Goal: Task Accomplishment & Management: Use online tool/utility

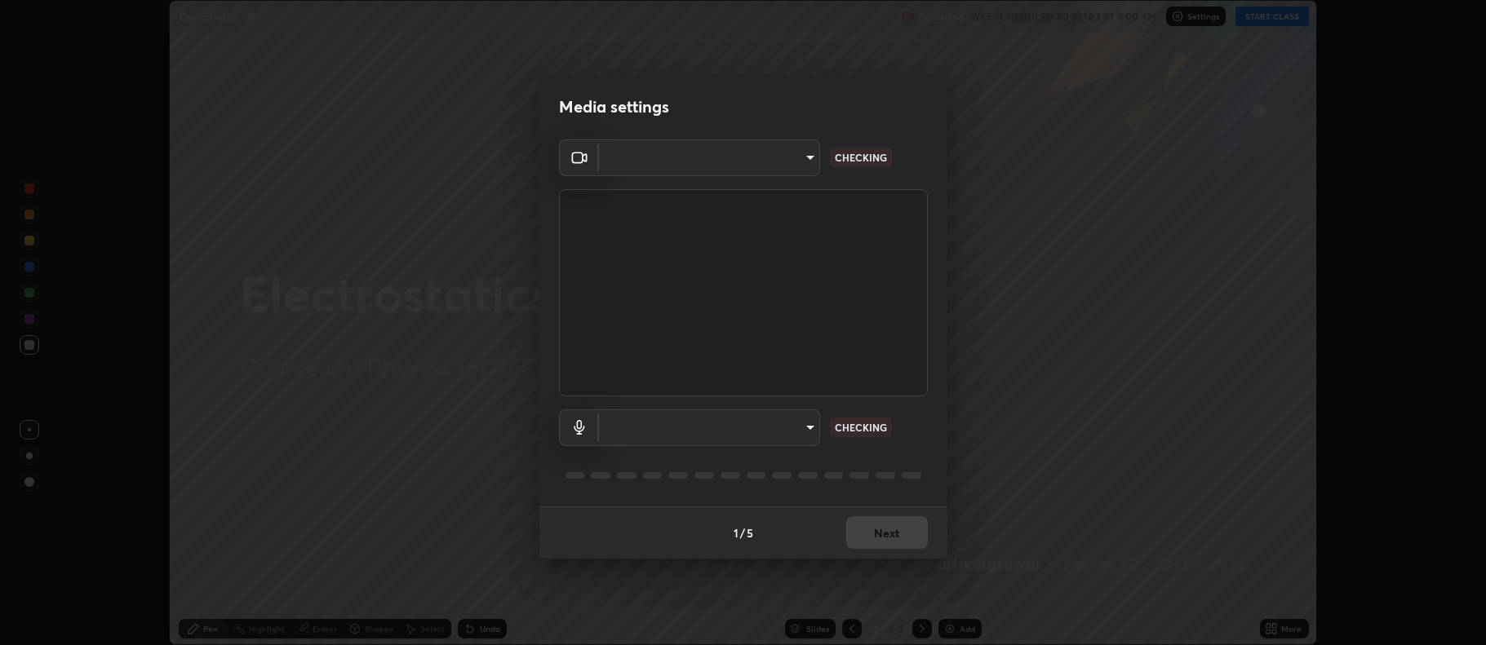
scroll to position [645, 1486]
type input "ff6c2ab0558fce6a6a82d7d5f90cca75b578d0ecce094995c07ad100423c80ec"
click at [792, 426] on body "Erase all Electrostatics - 11 Recording WAS SCHEDULED TO START AT 9:00 AM Setti…" at bounding box center [743, 322] width 1486 height 645
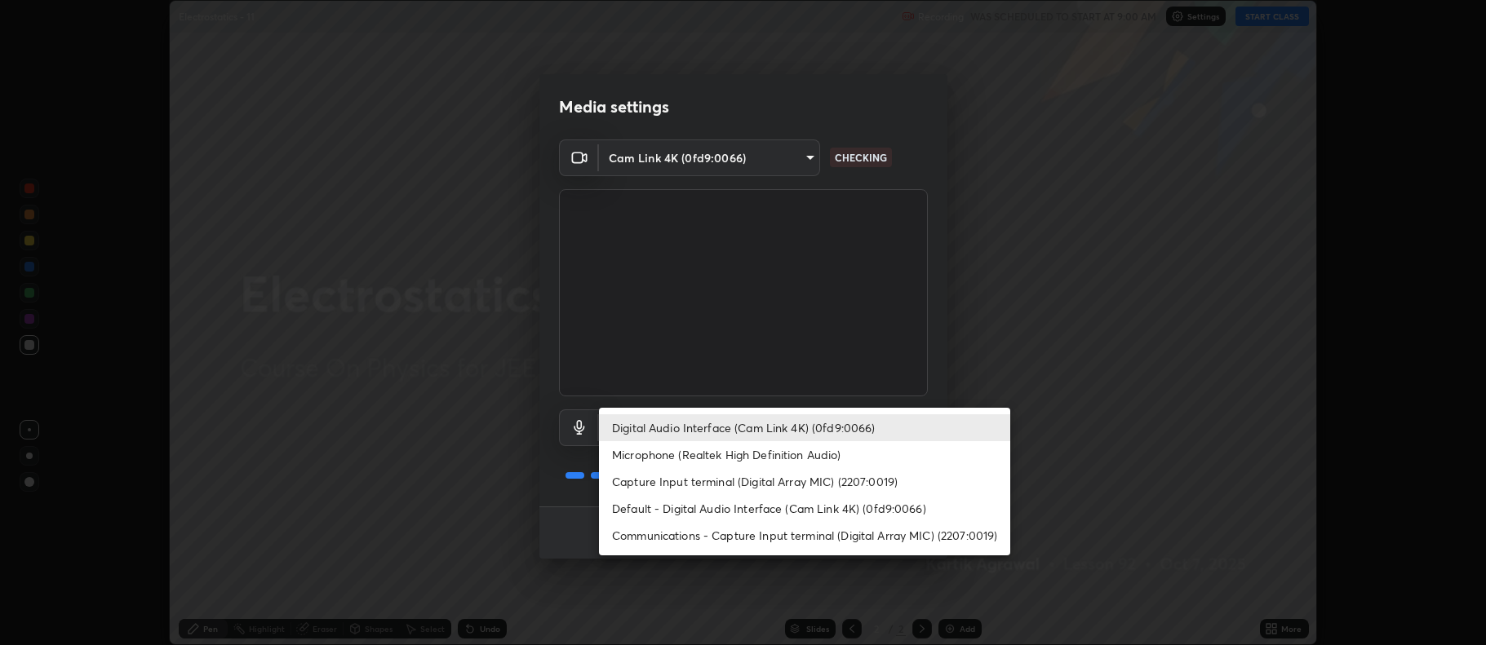
click at [814, 493] on li "Capture Input terminal (Digital Array MIC) (2207:0019)" at bounding box center [804, 481] width 411 height 27
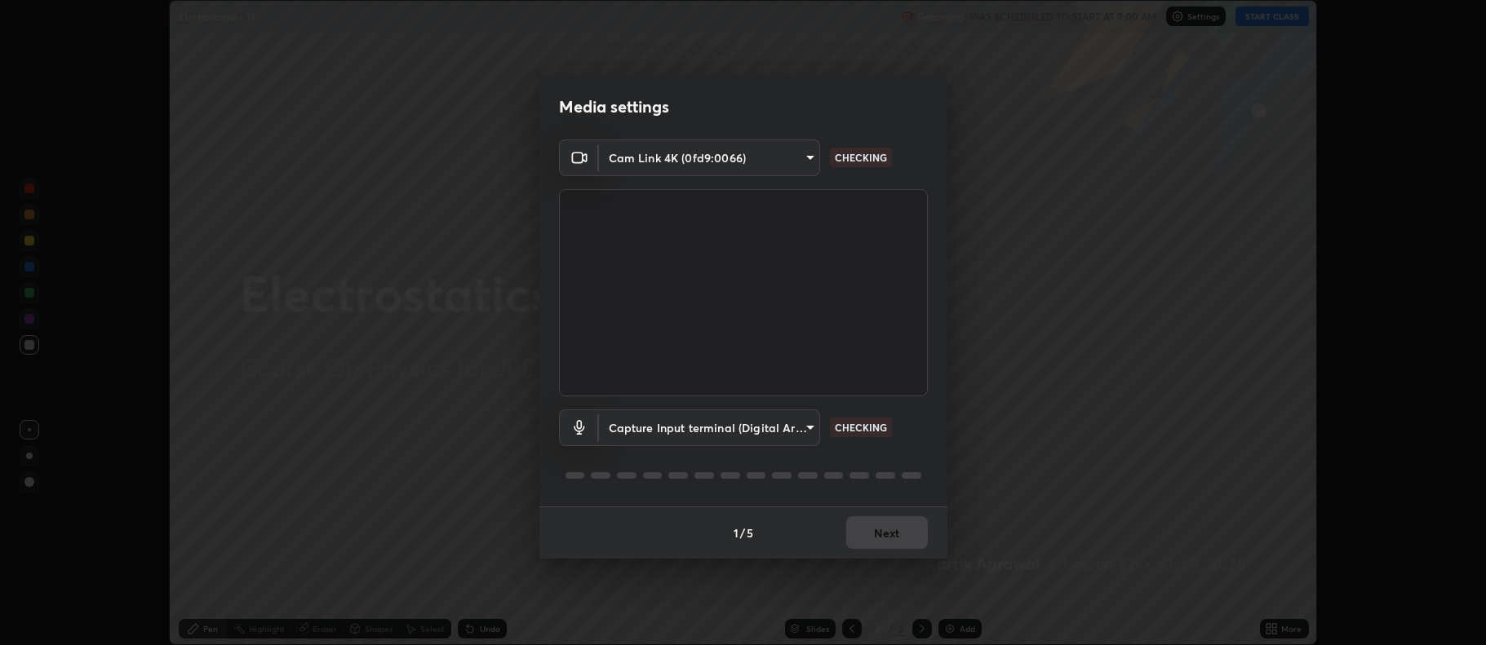
click at [801, 432] on body "Erase all Electrostatics - 11 Recording WAS SCHEDULED TO START AT 9:00 AM Setti…" at bounding box center [743, 322] width 1486 height 645
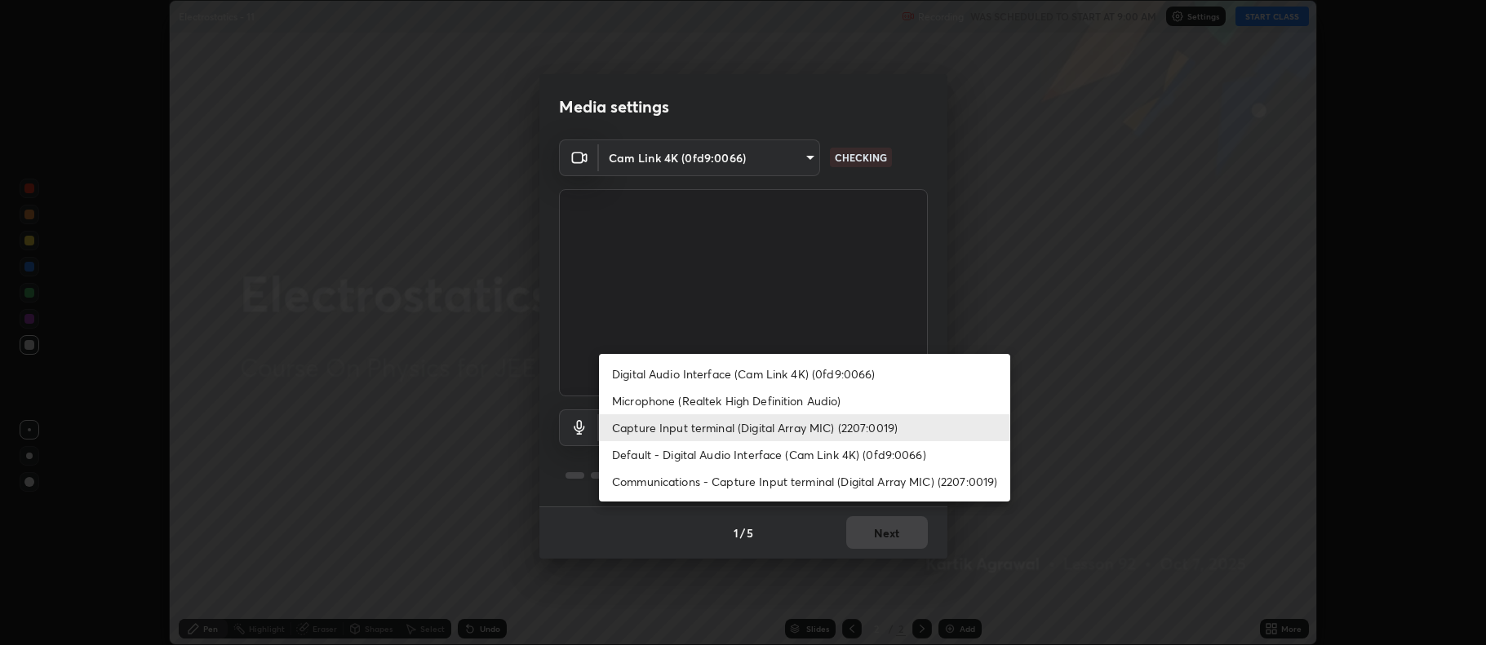
click at [808, 372] on li "Digital Audio Interface (Cam Link 4K) (0fd9:0066)" at bounding box center [804, 374] width 411 height 27
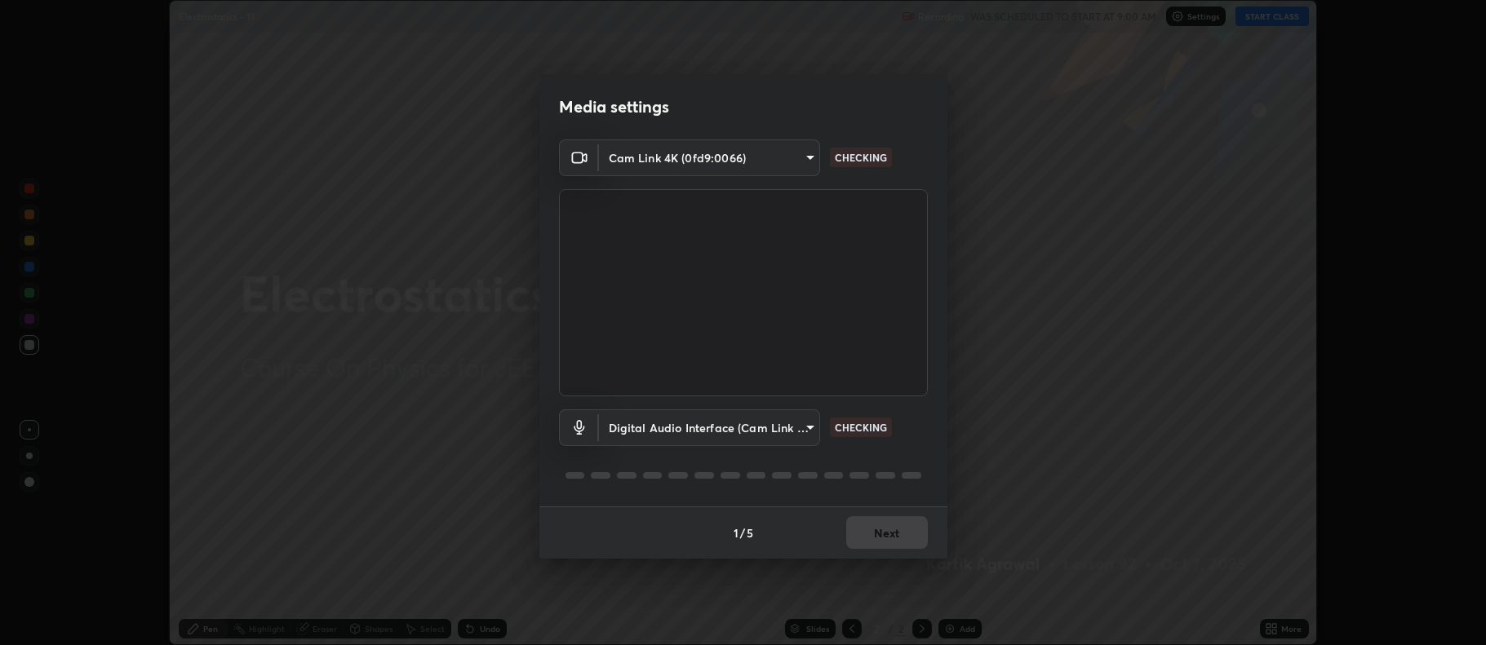
type input "badd80ea7fbad1d8a72a520f29b78ead89bb293df12f863f6ab2c23ec585b874"
click at [873, 528] on button "Next" at bounding box center [887, 533] width 82 height 33
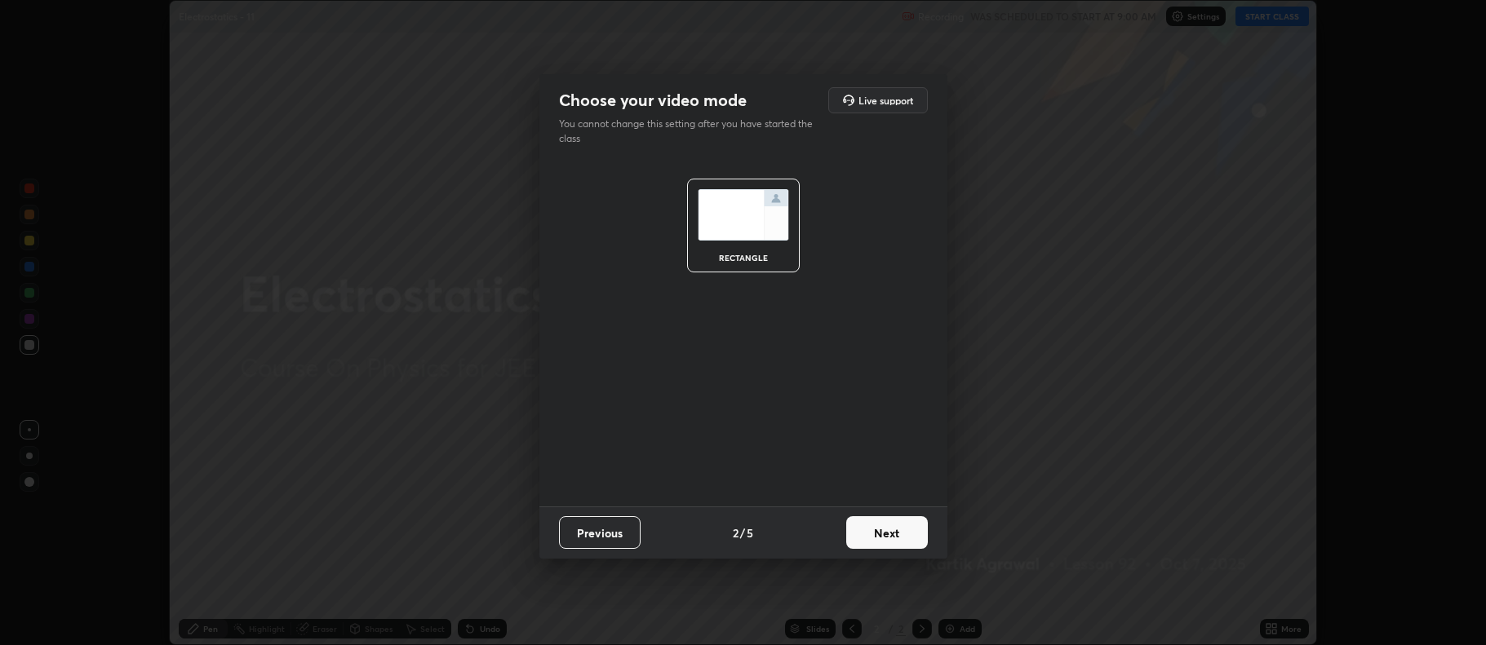
click at [881, 535] on button "Next" at bounding box center [887, 533] width 82 height 33
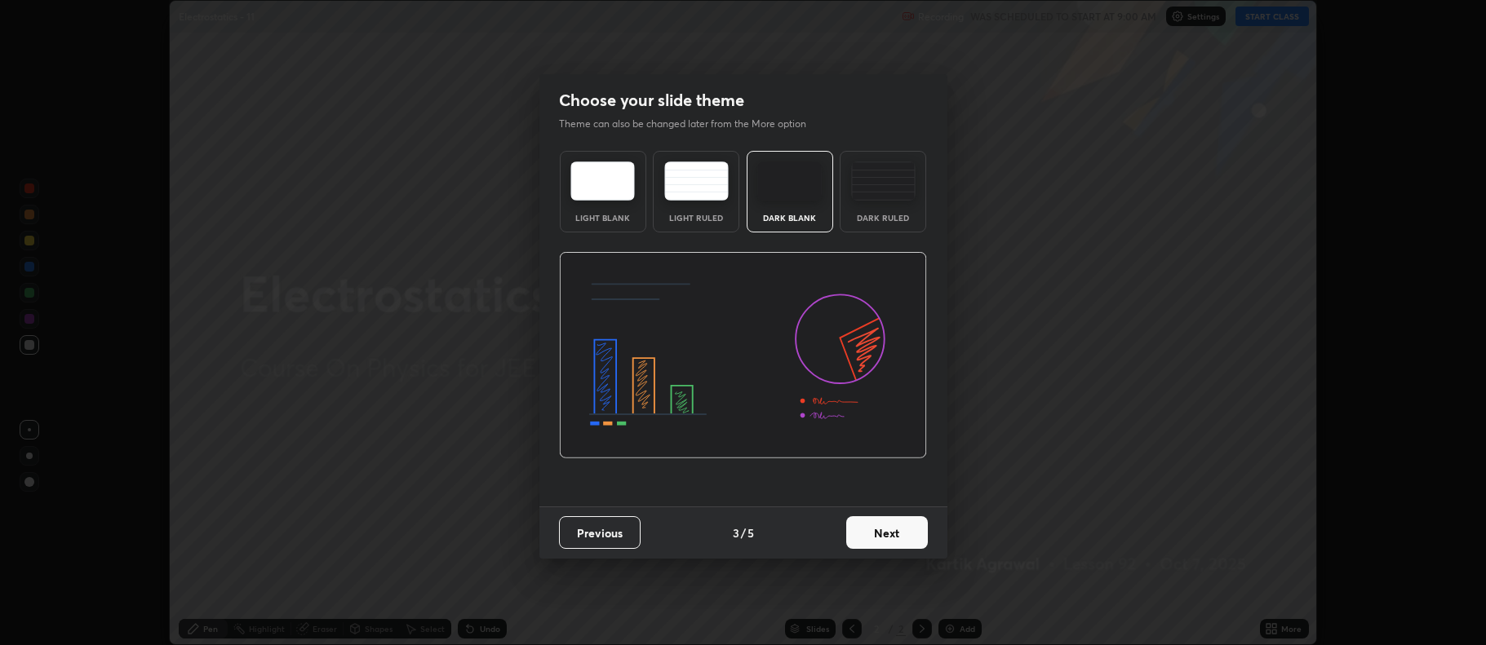
click at [886, 538] on button "Next" at bounding box center [887, 533] width 82 height 33
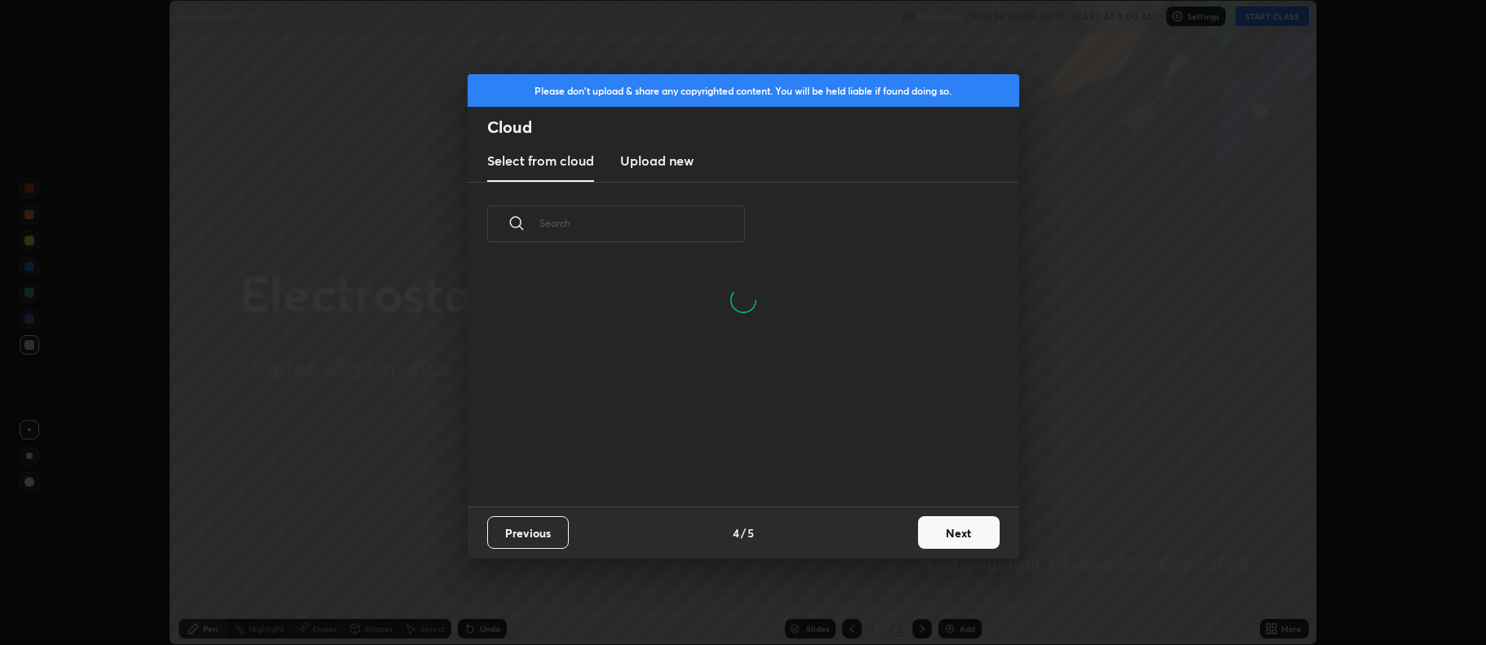
click at [973, 536] on button "Next" at bounding box center [959, 533] width 82 height 33
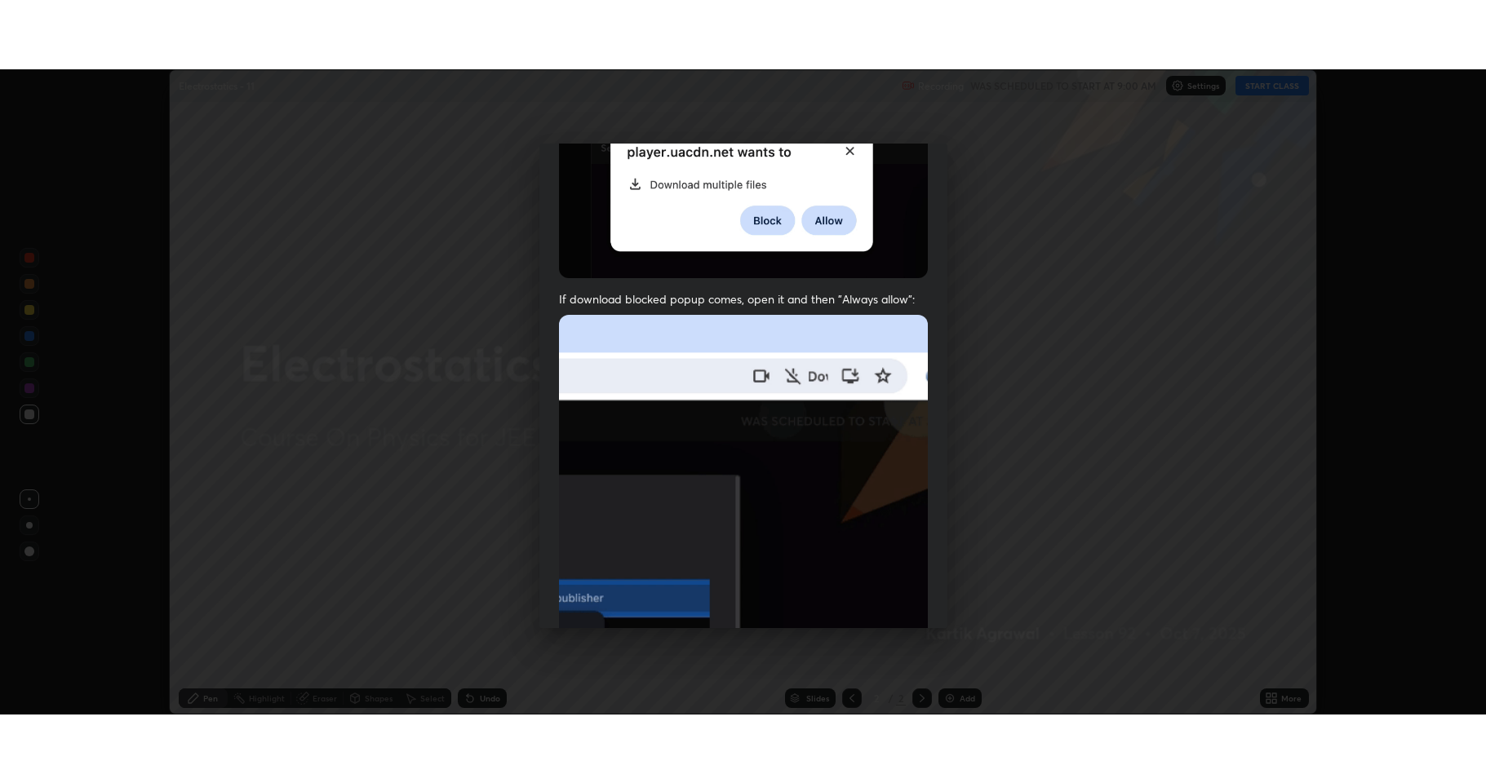
scroll to position [331, 0]
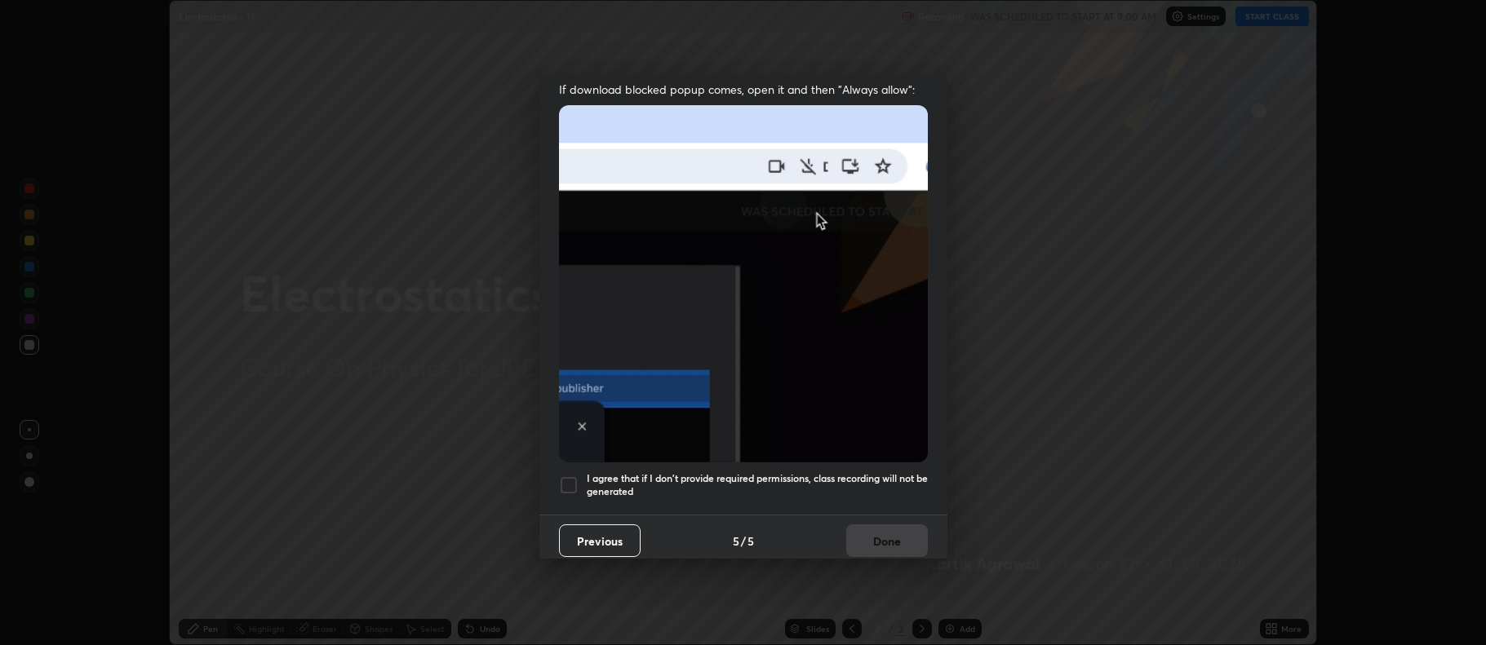
click at [566, 477] on div at bounding box center [569, 486] width 20 height 20
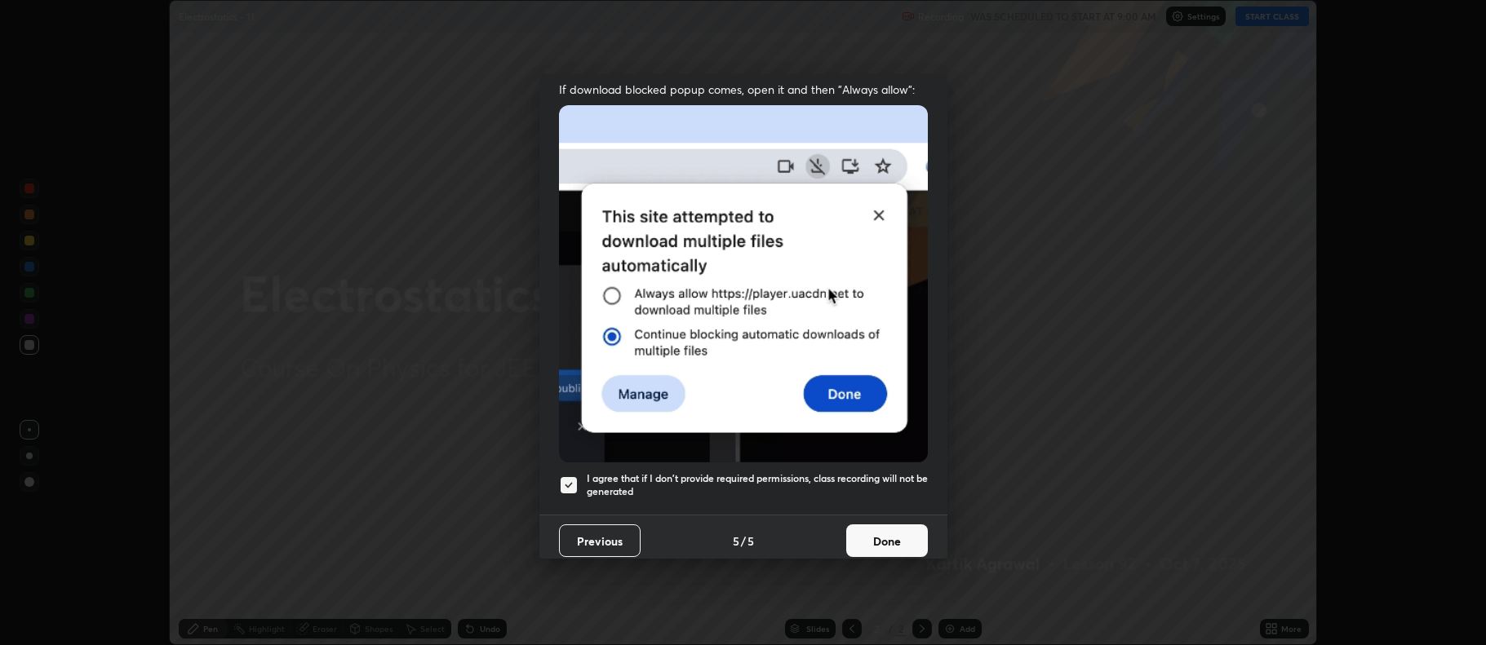
click at [876, 534] on button "Done" at bounding box center [887, 541] width 82 height 33
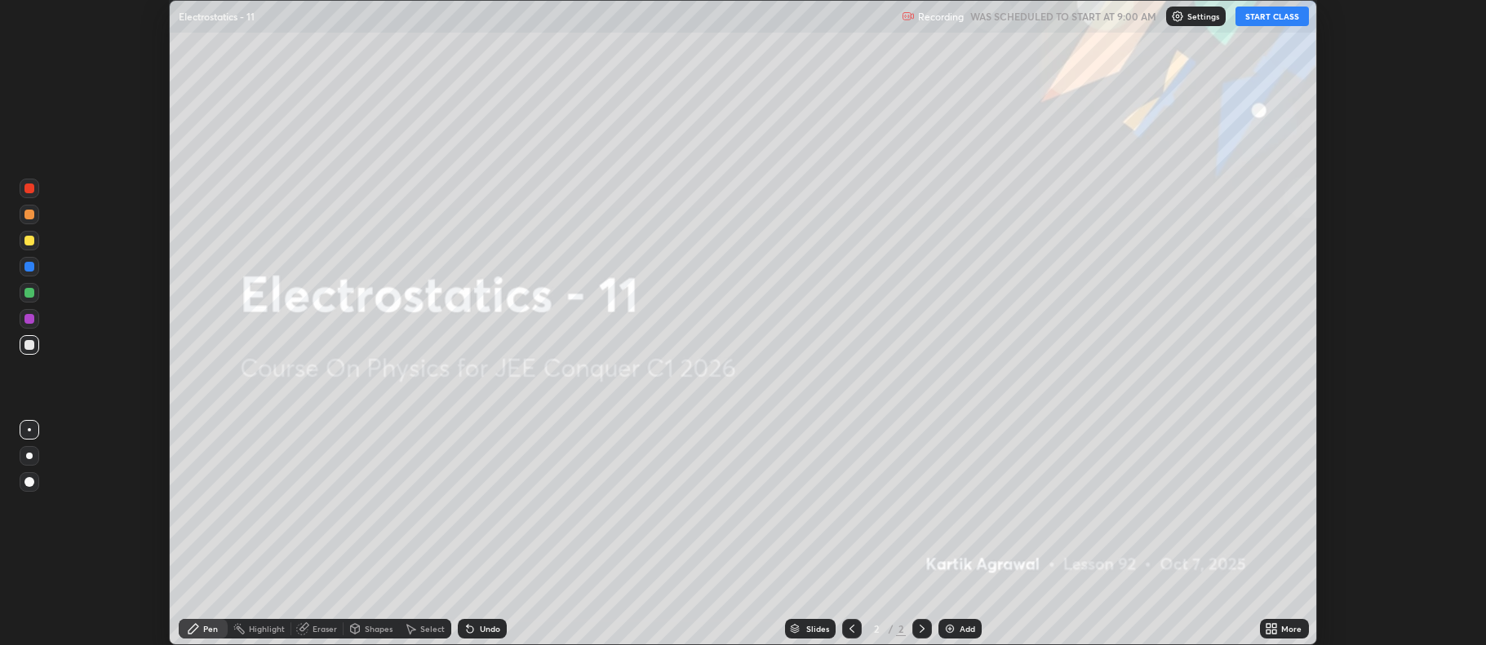
click at [1306, 631] on div "More" at bounding box center [1284, 629] width 49 height 20
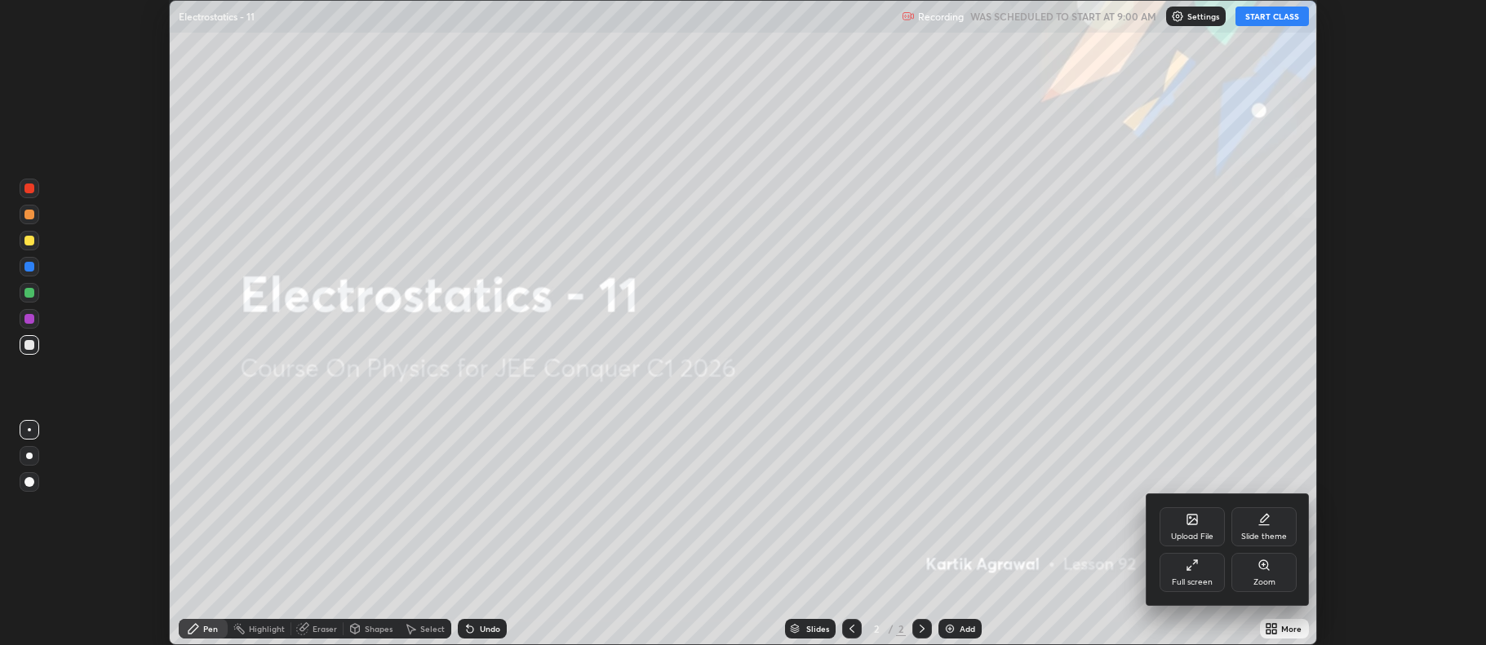
click at [1204, 579] on div "Full screen" at bounding box center [1192, 583] width 41 height 8
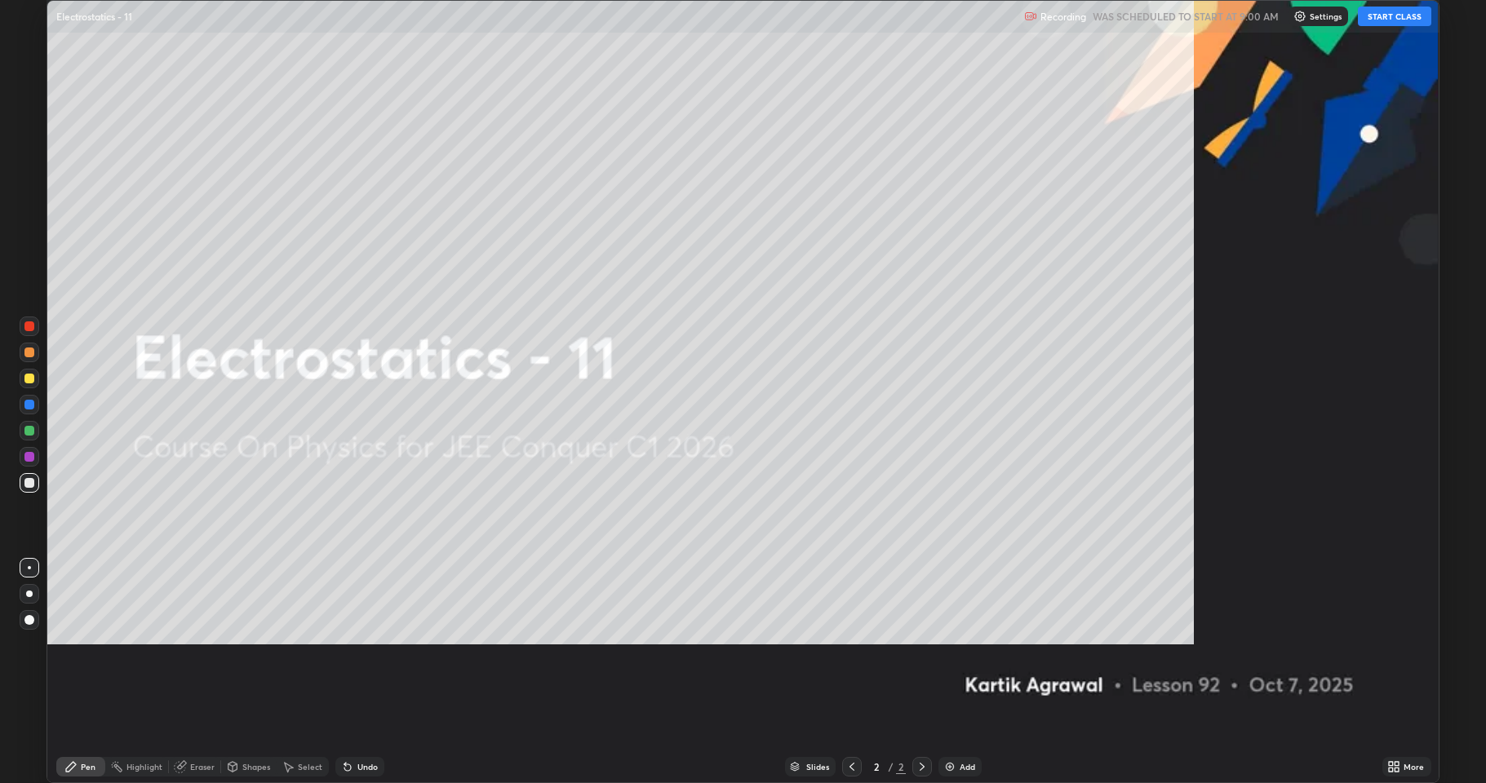
scroll to position [783, 1486]
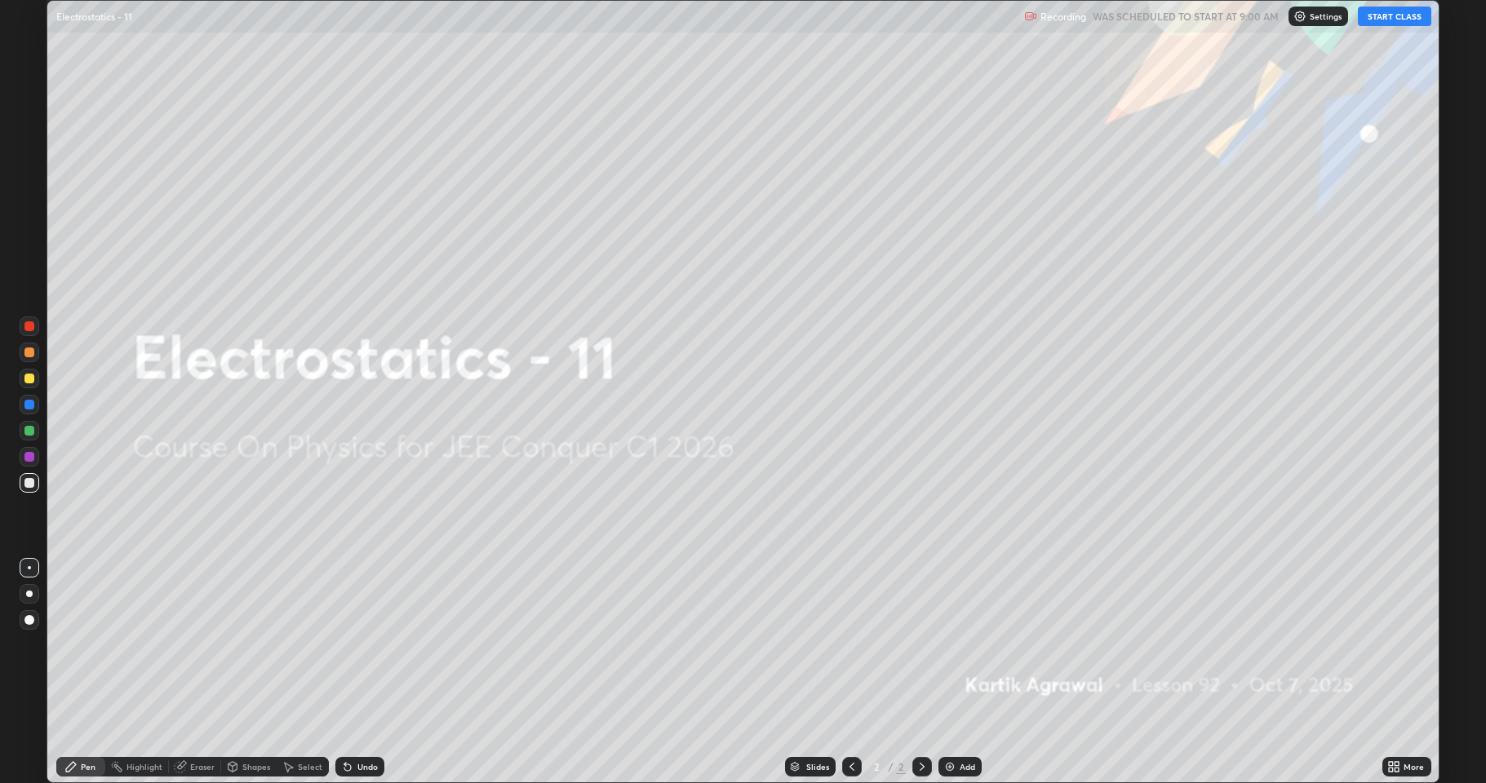
click at [1386, 19] on button "START CLASS" at bounding box center [1394, 17] width 73 height 20
click at [956, 645] on div "Add" at bounding box center [959, 767] width 43 height 20
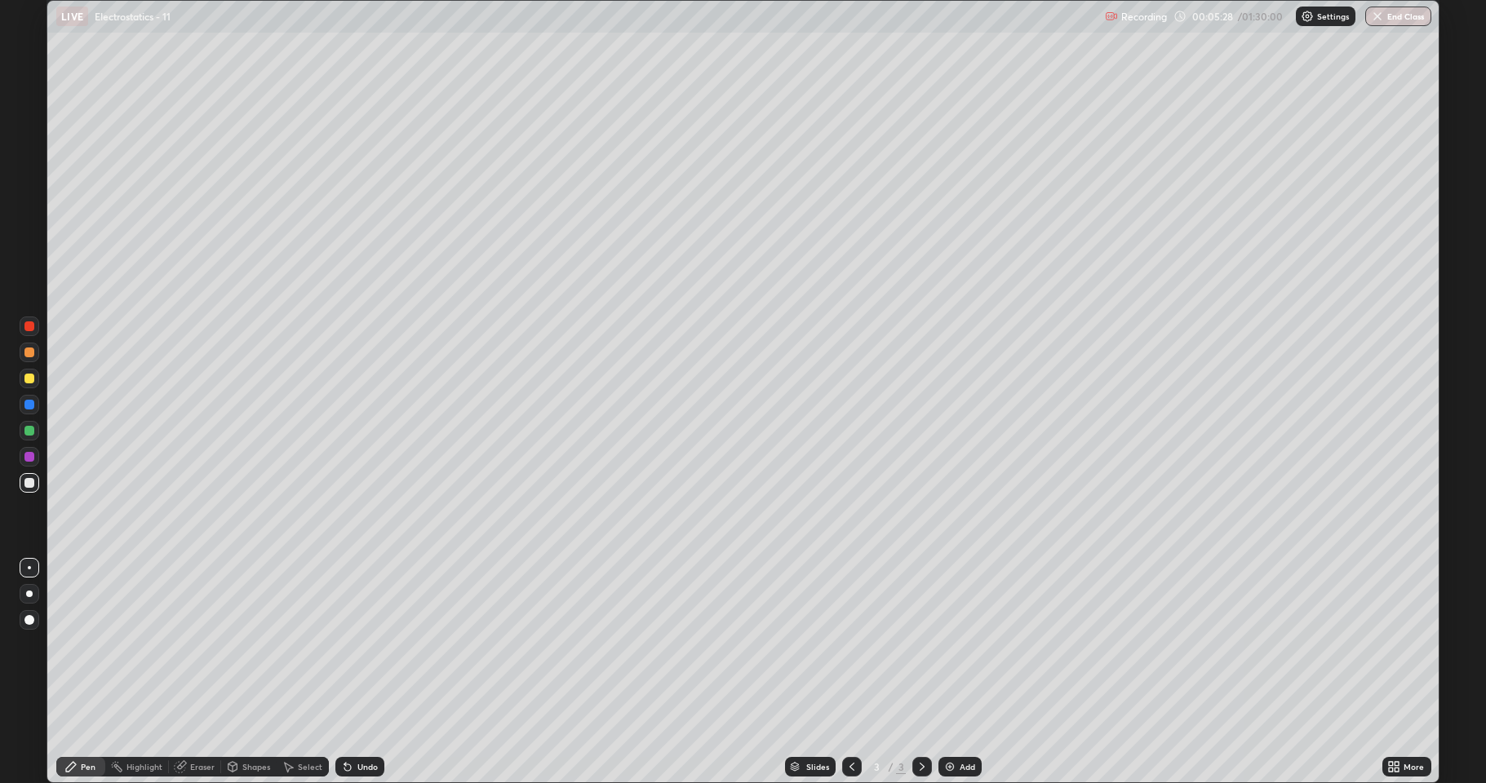
click at [26, 356] on div at bounding box center [29, 353] width 10 height 10
click at [27, 434] on div at bounding box center [29, 431] width 10 height 10
click at [31, 374] on div at bounding box center [29, 379] width 10 height 10
click at [35, 360] on div at bounding box center [30, 353] width 20 height 20
click at [30, 430] on div at bounding box center [29, 431] width 10 height 10
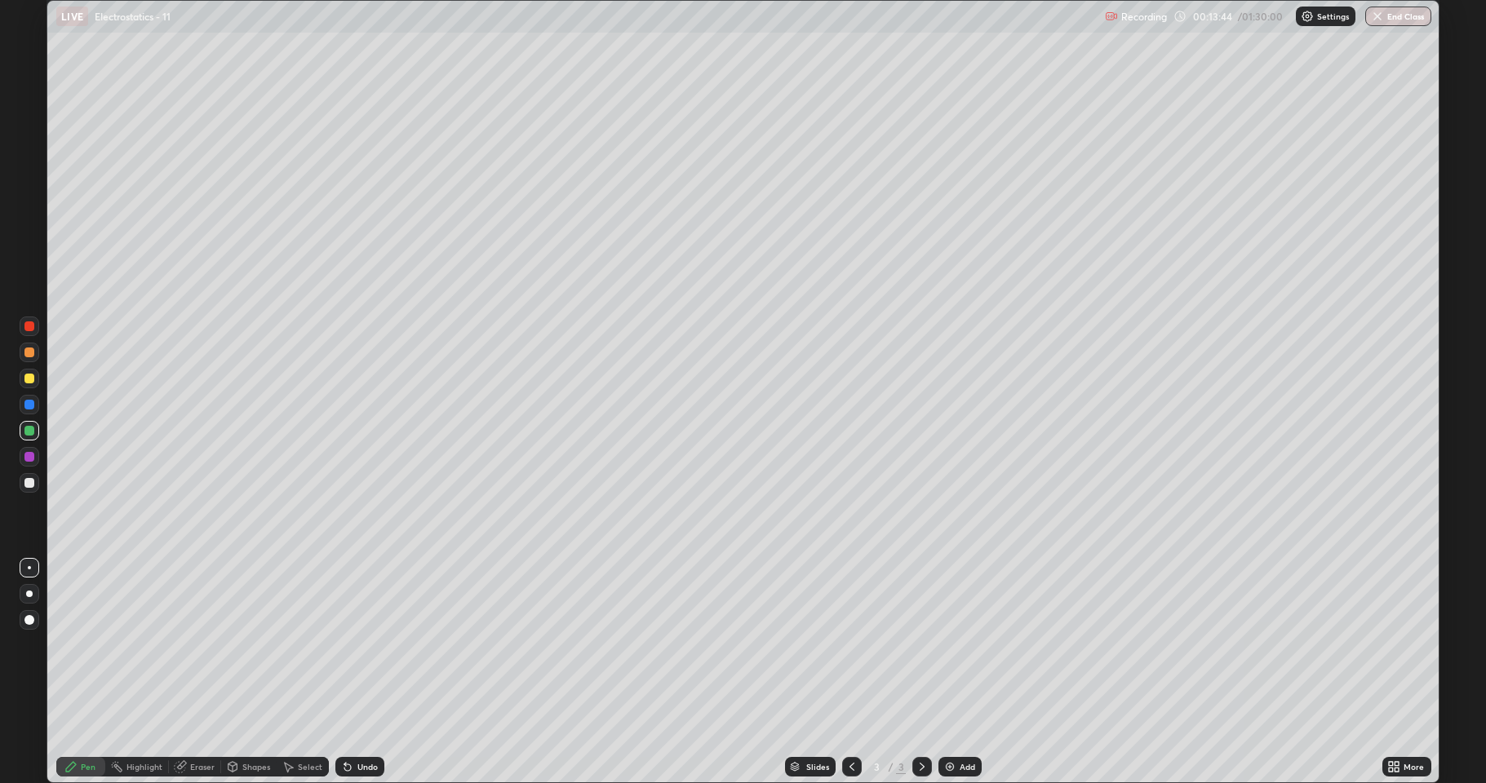
click at [33, 486] on div at bounding box center [29, 483] width 10 height 10
click at [28, 490] on div at bounding box center [30, 483] width 20 height 20
click at [955, 645] on div "Add" at bounding box center [959, 767] width 43 height 20
click at [29, 377] on div at bounding box center [29, 379] width 10 height 10
click at [27, 481] on div at bounding box center [29, 483] width 10 height 10
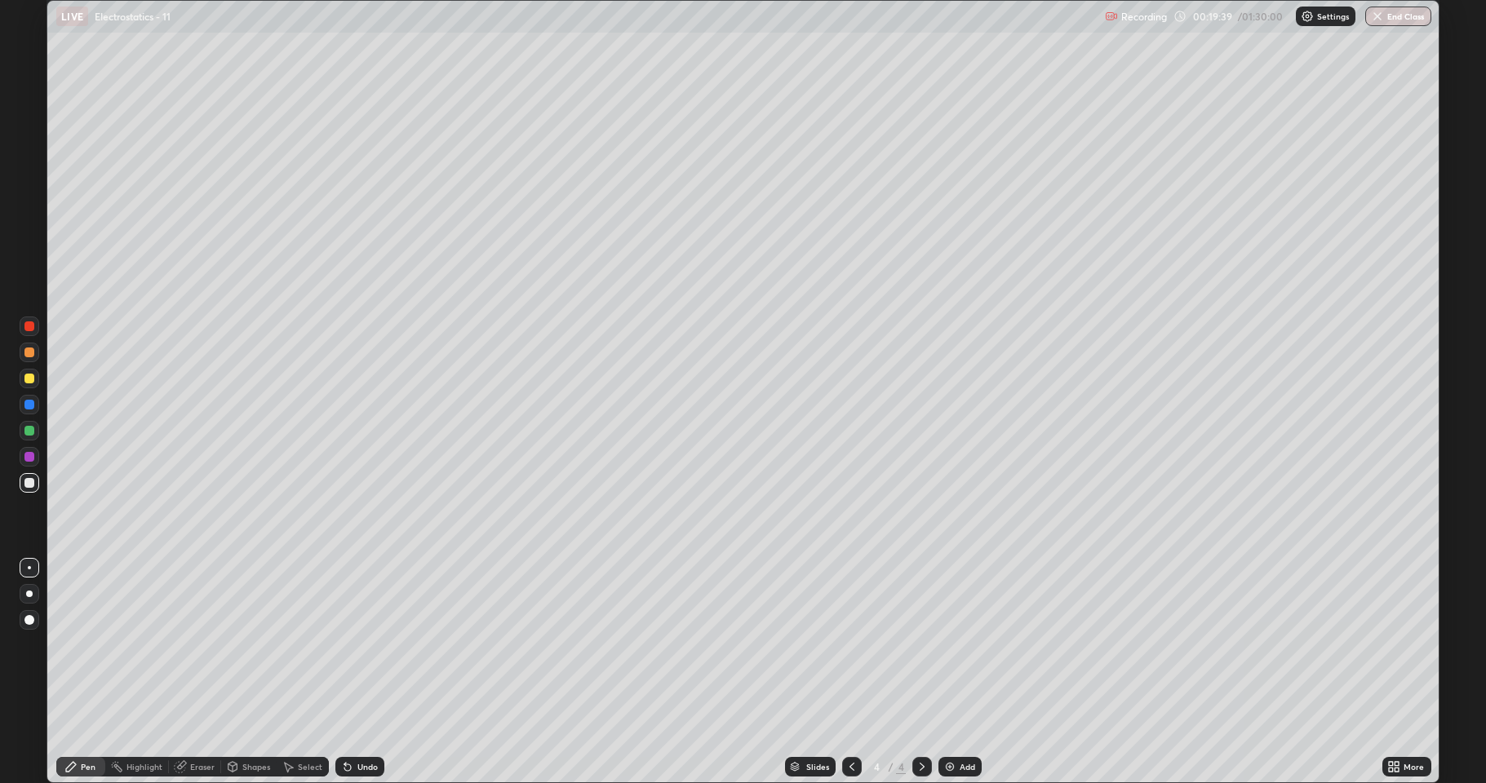
click at [960, 645] on div "Add" at bounding box center [968, 767] width 16 height 8
click at [26, 426] on div at bounding box center [29, 431] width 10 height 10
click at [21, 483] on div at bounding box center [30, 483] width 20 height 20
click at [951, 645] on div "Add" at bounding box center [959, 767] width 43 height 20
click at [29, 379] on div at bounding box center [29, 379] width 10 height 10
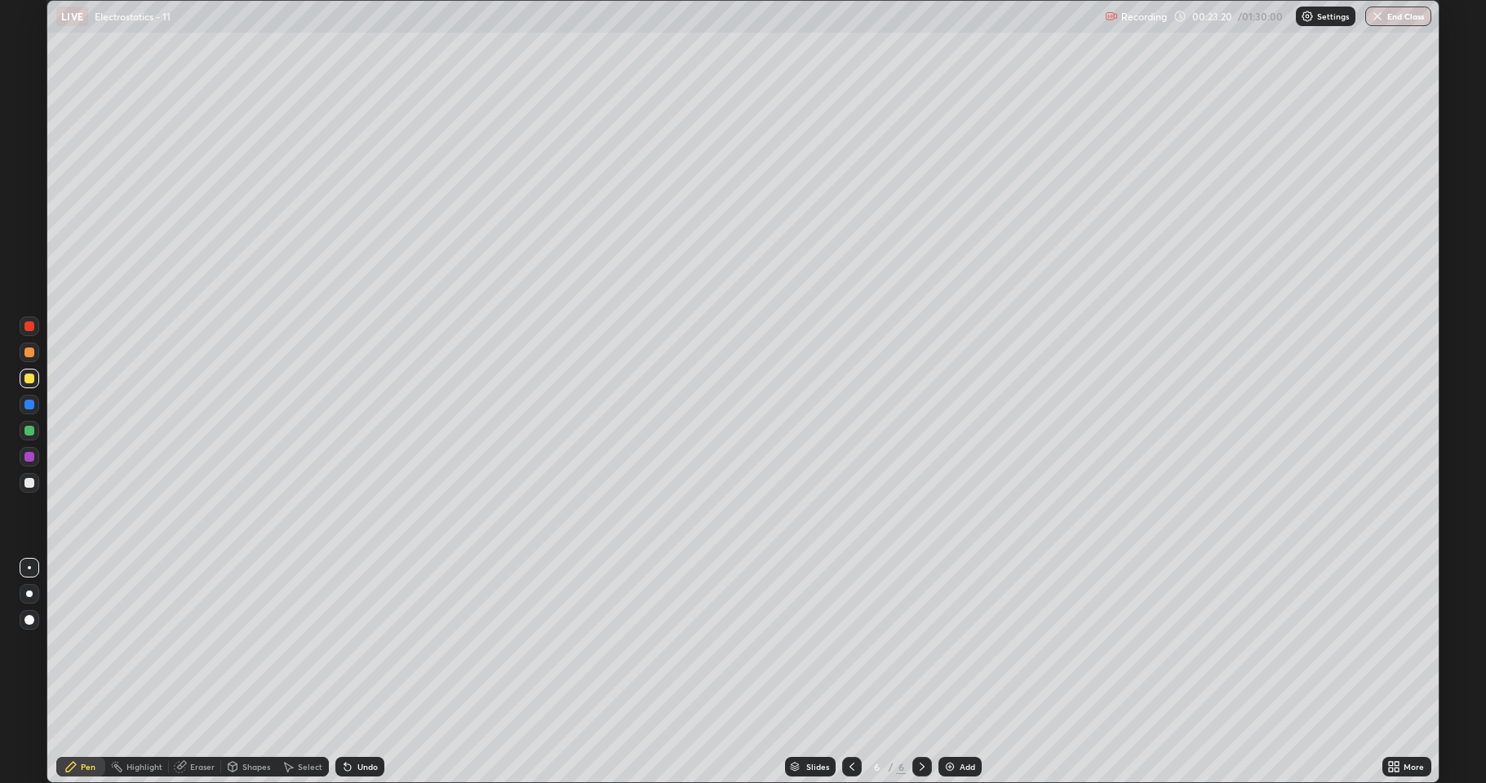
click at [26, 487] on div at bounding box center [29, 483] width 10 height 10
click at [23, 379] on div at bounding box center [30, 379] width 20 height 20
click at [29, 481] on div at bounding box center [29, 483] width 10 height 10
click at [26, 433] on div at bounding box center [29, 431] width 10 height 10
click at [958, 645] on div "Slides 6 / 6 Add" at bounding box center [883, 767] width 998 height 33
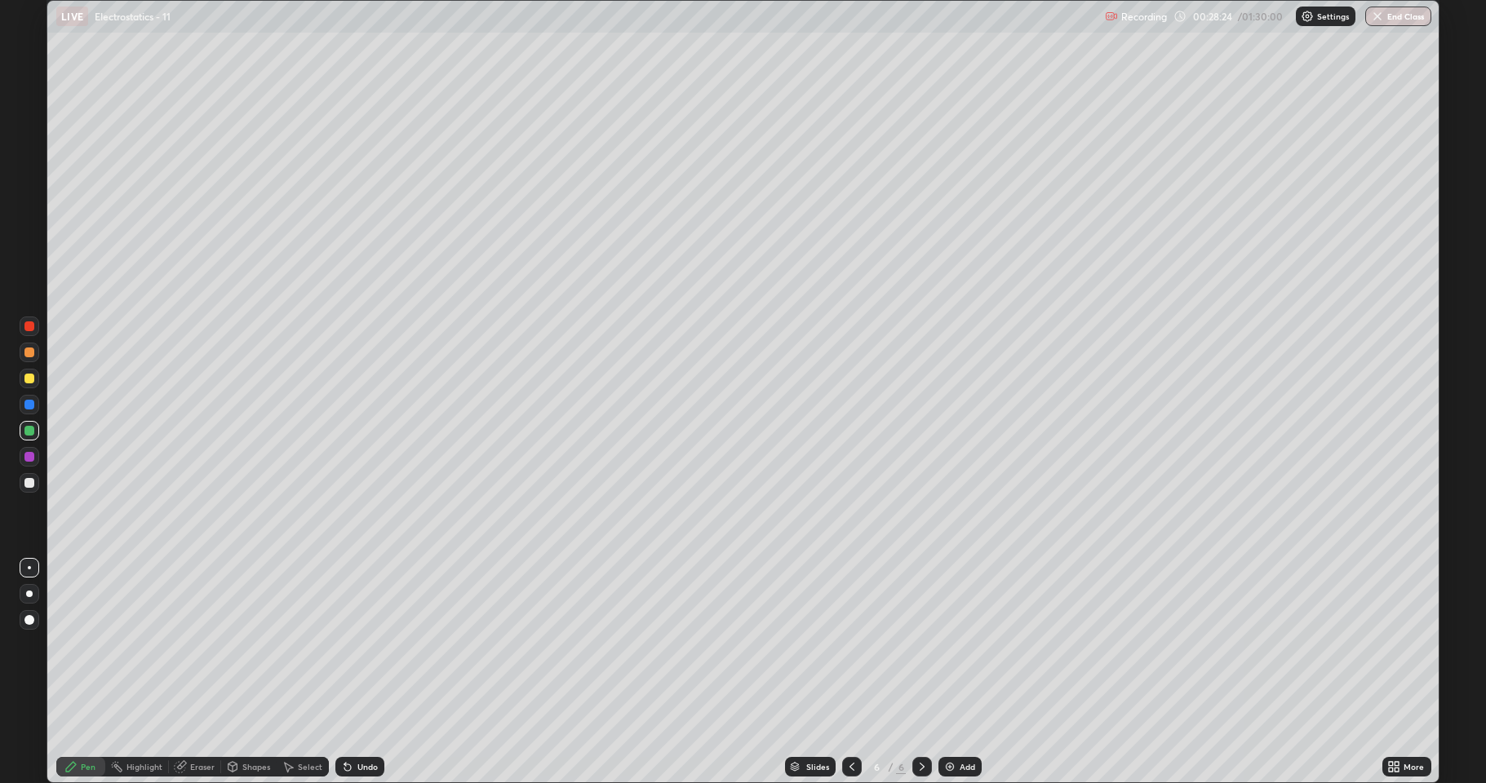
click at [964, 645] on div "Add" at bounding box center [968, 767] width 16 height 8
click at [36, 423] on div at bounding box center [30, 431] width 20 height 20
click at [33, 372] on div at bounding box center [30, 379] width 20 height 20
click at [961, 645] on div "Add" at bounding box center [968, 767] width 16 height 8
click at [255, 645] on div "Shapes" at bounding box center [256, 767] width 28 height 8
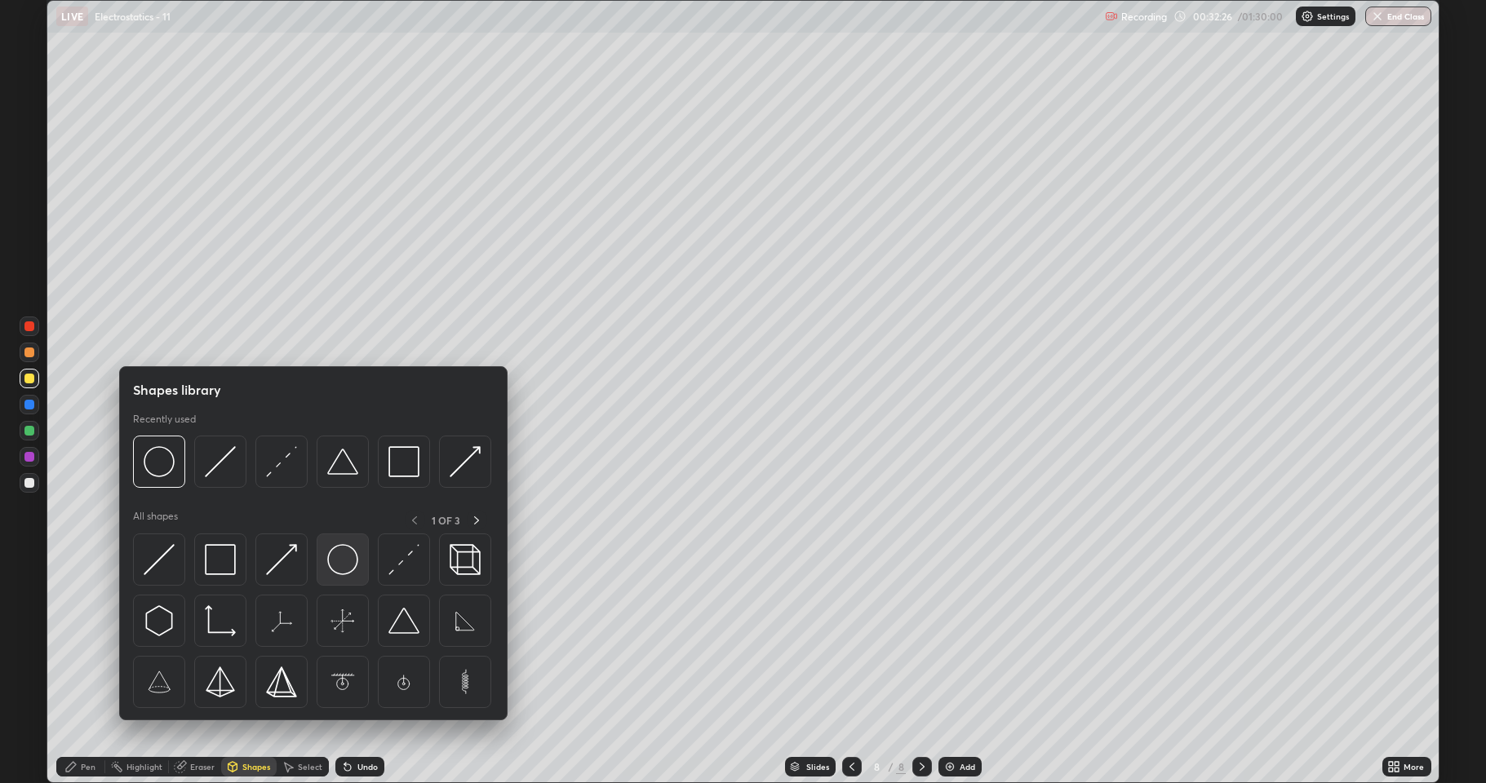
click at [339, 561] on img at bounding box center [342, 559] width 31 height 31
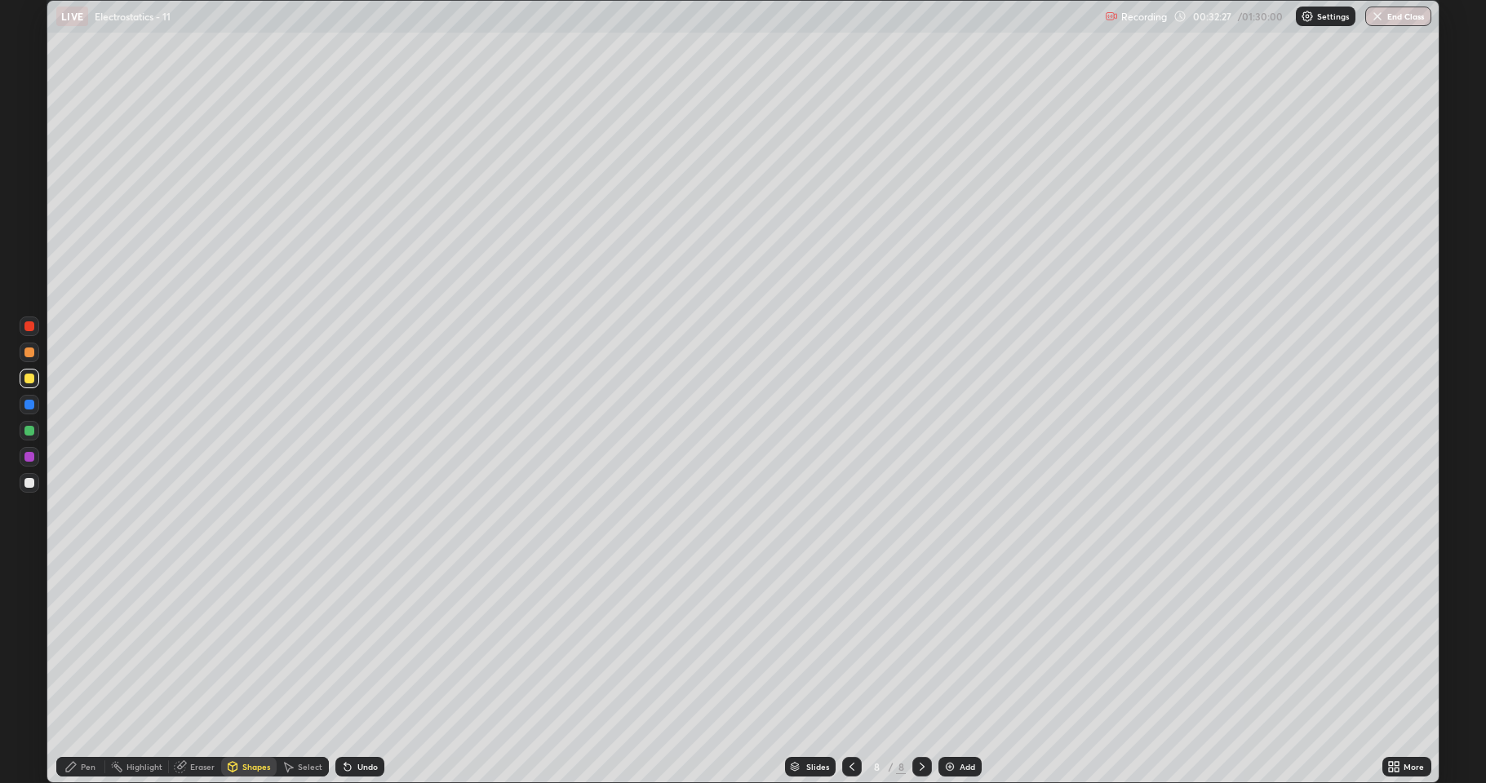
click at [29, 349] on div at bounding box center [29, 353] width 10 height 10
click at [299, 645] on div "Select" at bounding box center [310, 767] width 24 height 8
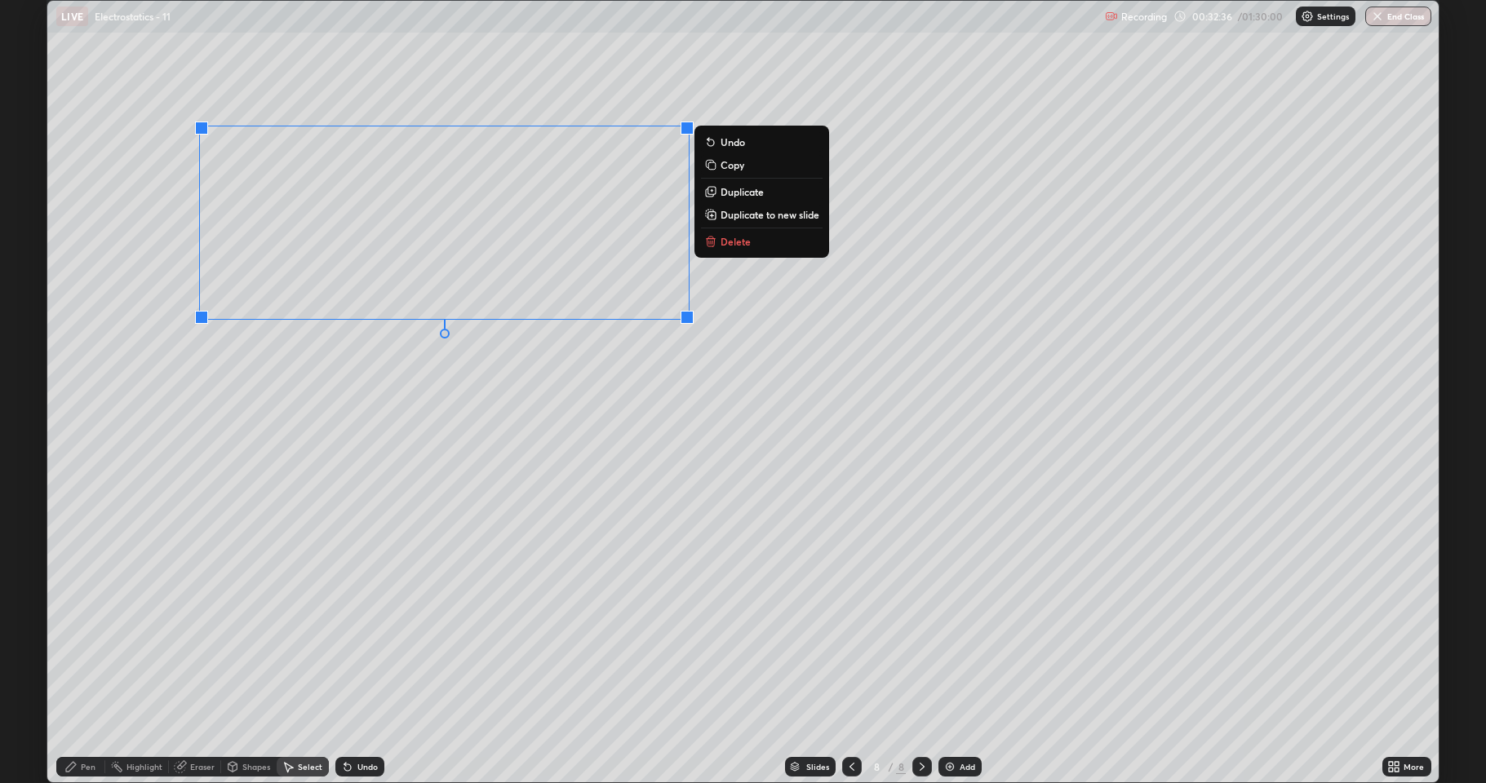
click at [745, 193] on p "Duplicate" at bounding box center [742, 191] width 43 height 13
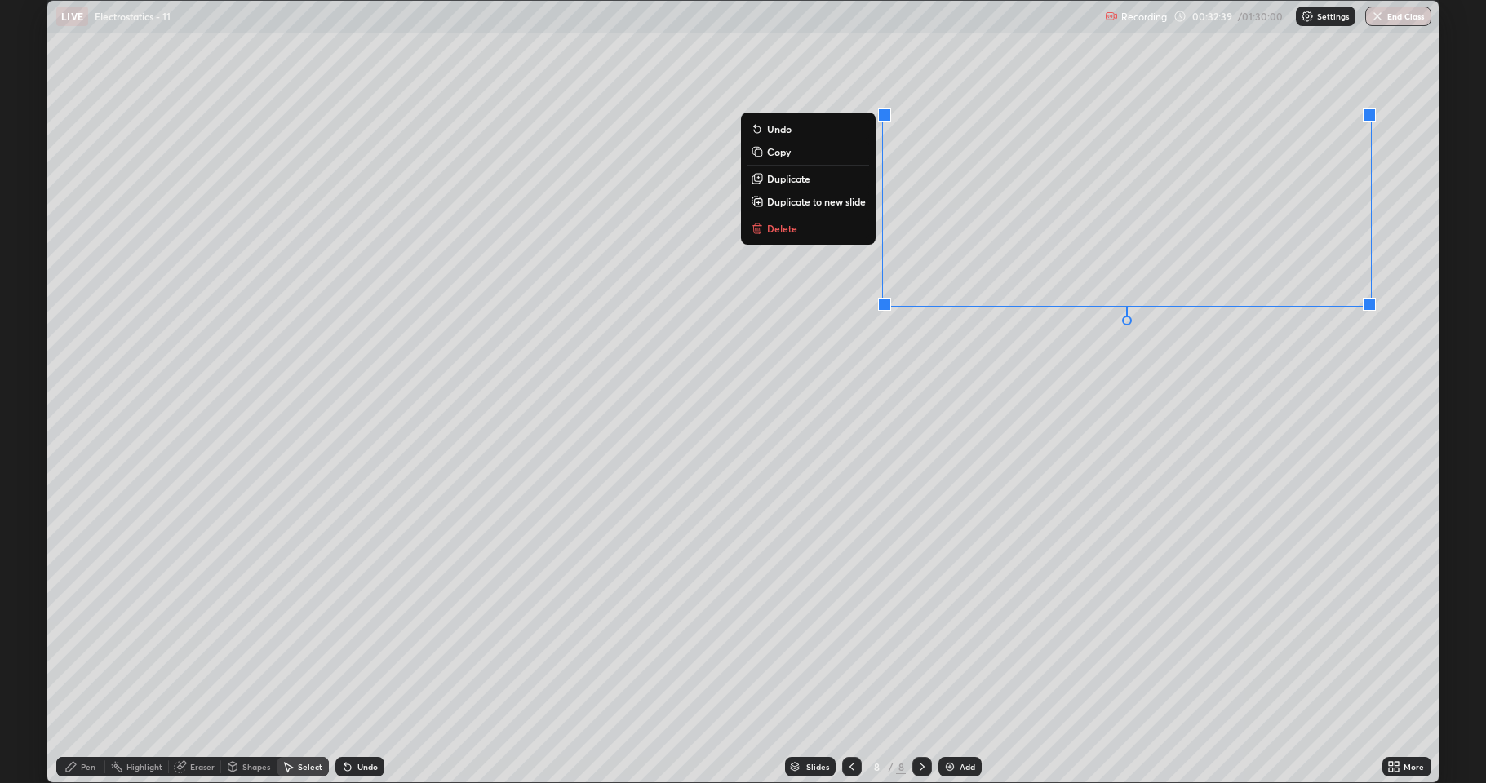
click at [1128, 421] on div "0 ° Undo Copy Duplicate Duplicate to new slide Delete" at bounding box center [742, 392] width 1391 height 782
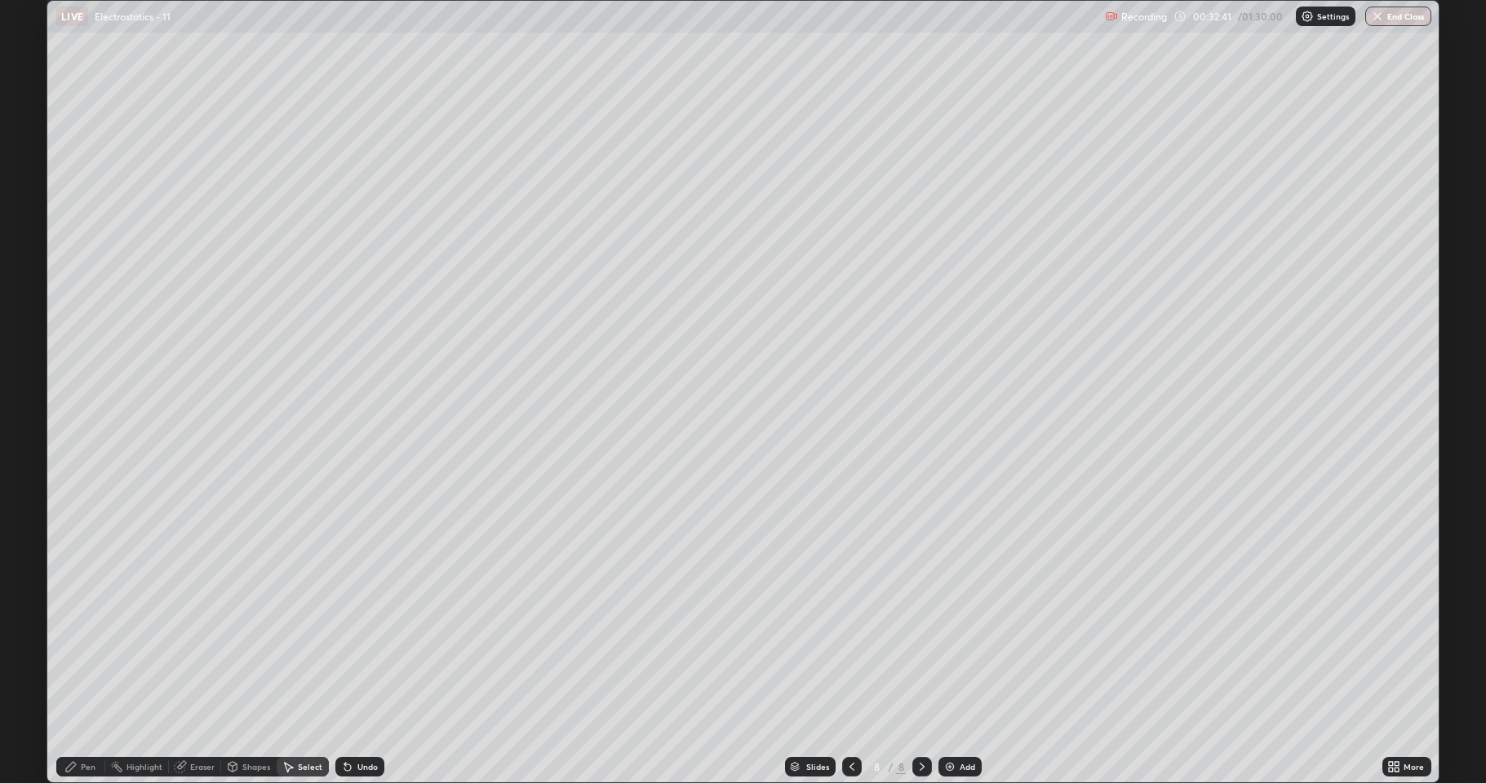
click at [86, 645] on div "Pen" at bounding box center [88, 767] width 15 height 8
click at [29, 429] on div at bounding box center [29, 431] width 10 height 10
click at [31, 453] on div at bounding box center [29, 457] width 10 height 10
click at [353, 645] on div "Undo" at bounding box center [359, 767] width 49 height 20
click at [354, 645] on div "Undo" at bounding box center [359, 767] width 49 height 20
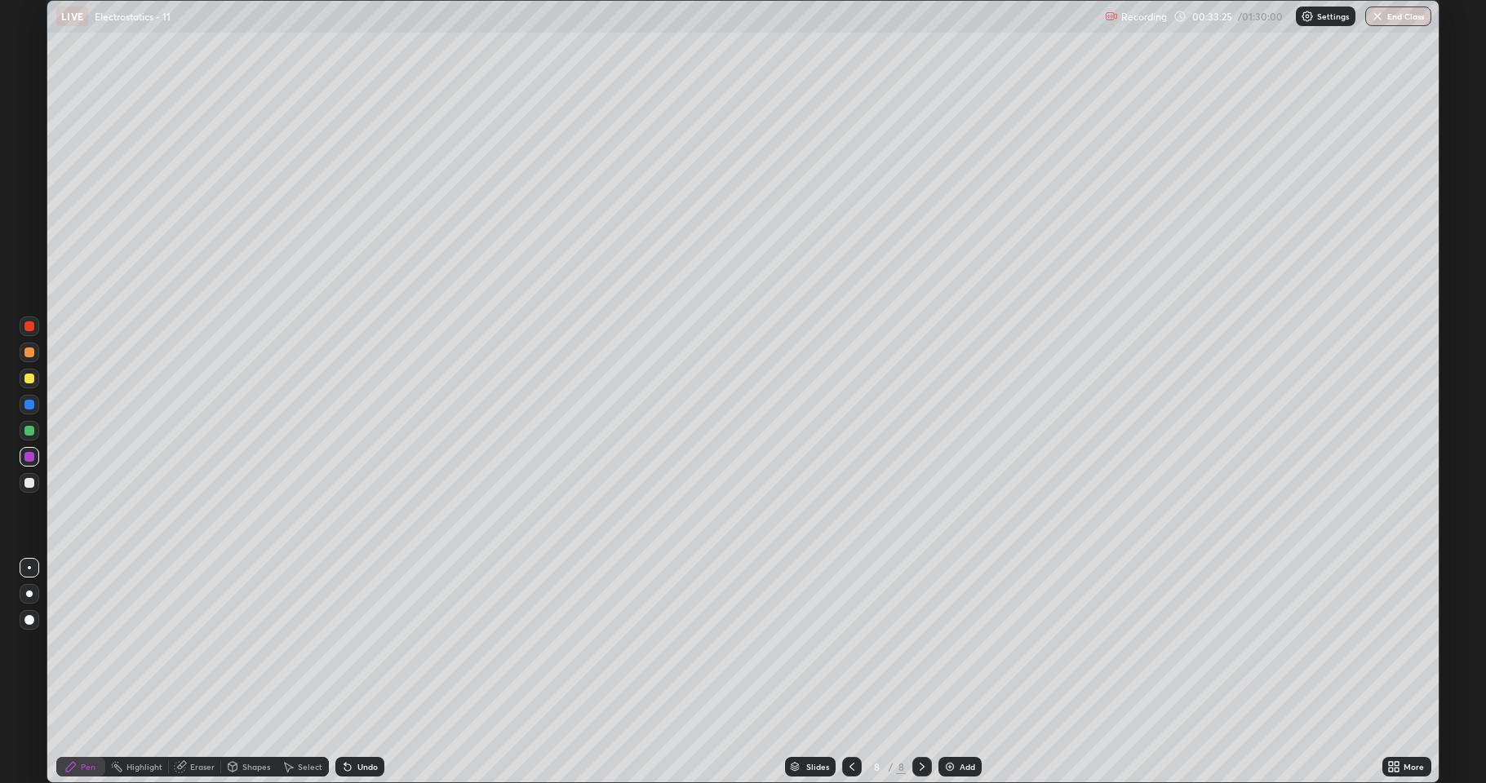
click at [25, 353] on div at bounding box center [29, 353] width 10 height 10
click at [33, 379] on div at bounding box center [29, 379] width 10 height 10
click at [31, 406] on div at bounding box center [29, 405] width 10 height 10
click at [358, 645] on div "Undo" at bounding box center [367, 767] width 20 height 8
click at [353, 645] on div "Undo" at bounding box center [359, 767] width 49 height 20
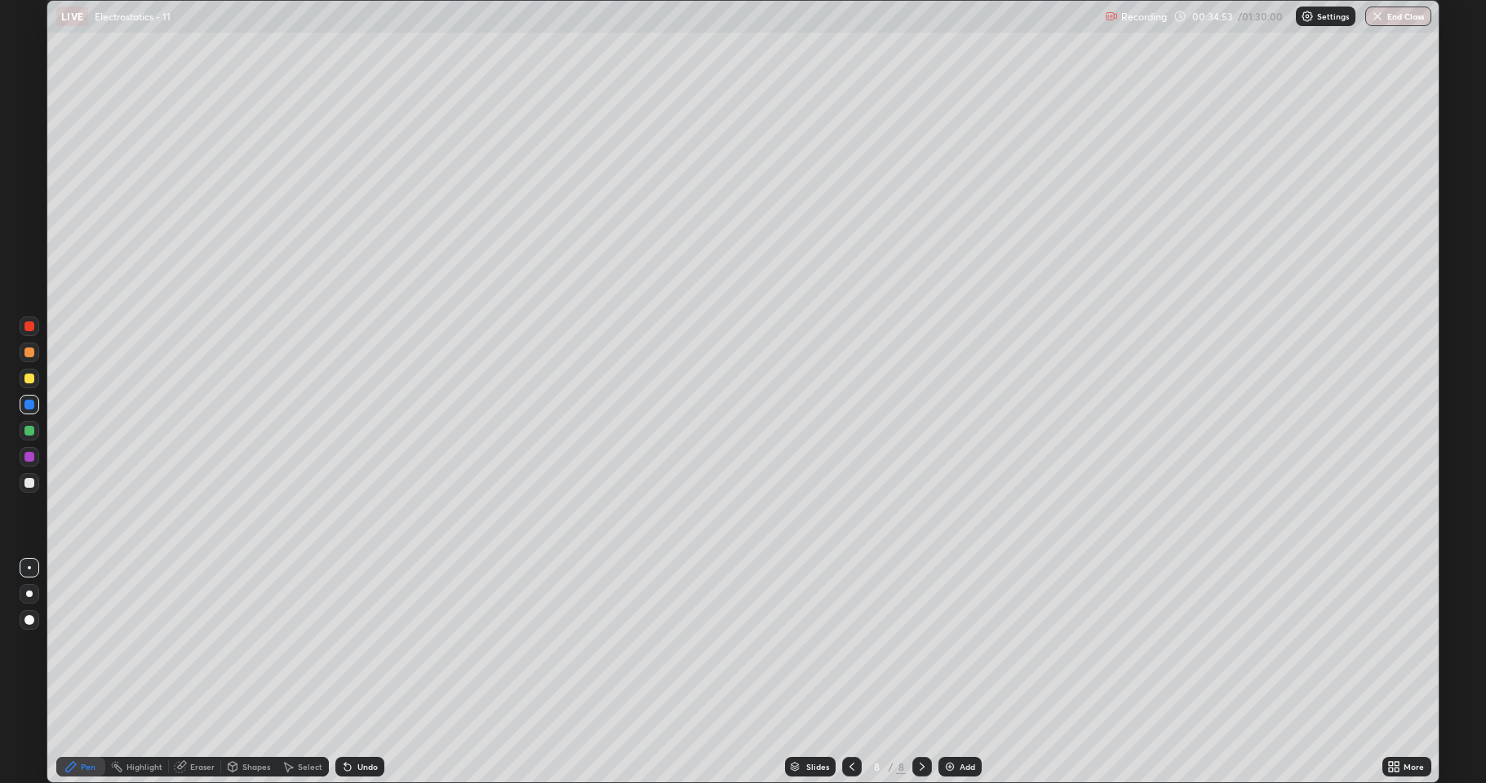
click at [29, 481] on div at bounding box center [29, 483] width 10 height 10
click at [25, 431] on div at bounding box center [29, 431] width 10 height 10
click at [362, 645] on div "Undo" at bounding box center [356, 767] width 55 height 33
click at [31, 488] on div at bounding box center [30, 483] width 20 height 20
click at [364, 645] on div "Undo" at bounding box center [359, 767] width 49 height 20
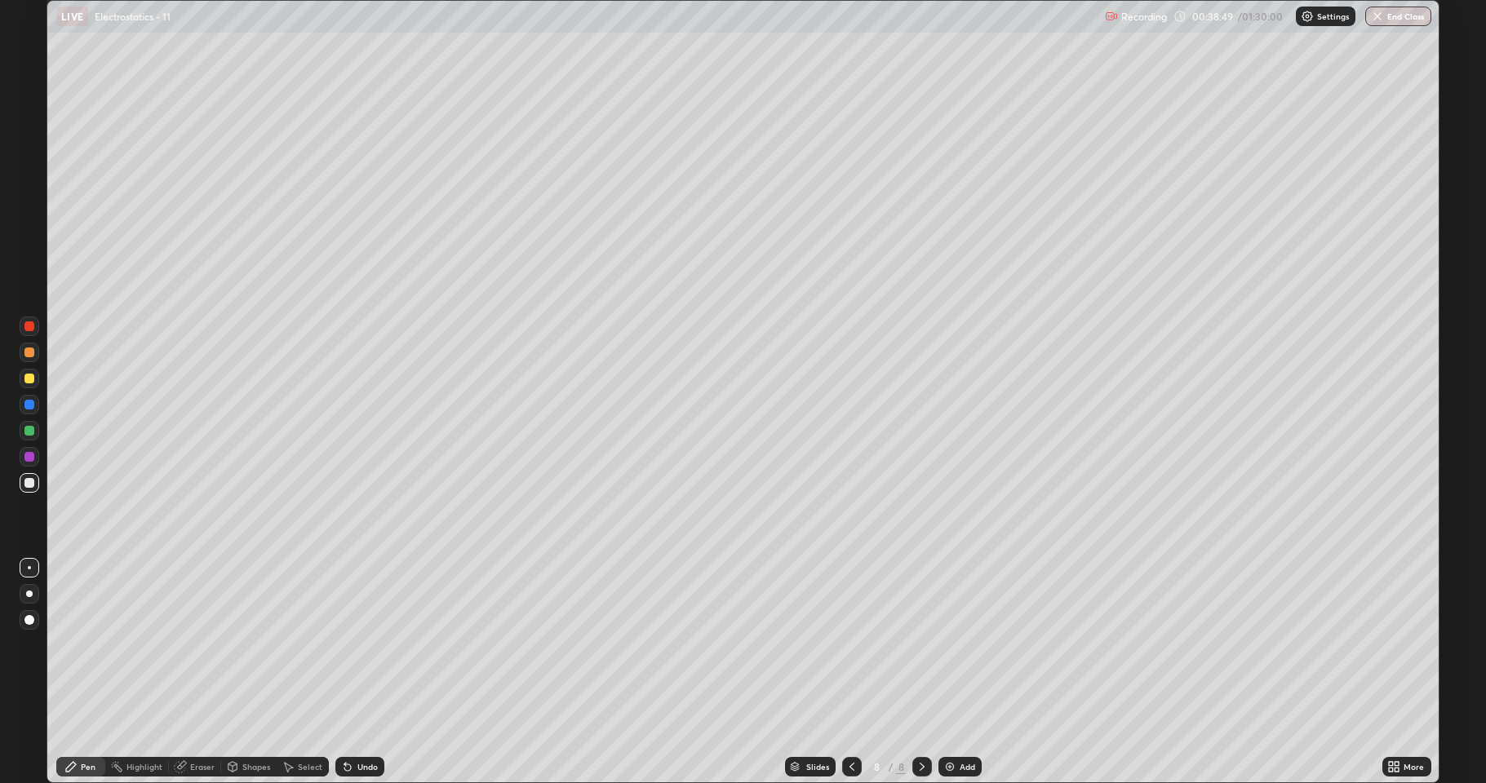
click at [24, 430] on div at bounding box center [29, 431] width 10 height 10
click at [954, 645] on img at bounding box center [949, 767] width 13 height 13
click at [32, 478] on div at bounding box center [29, 483] width 10 height 10
click at [842, 645] on div at bounding box center [852, 767] width 20 height 20
click at [920, 645] on icon at bounding box center [922, 767] width 13 height 13
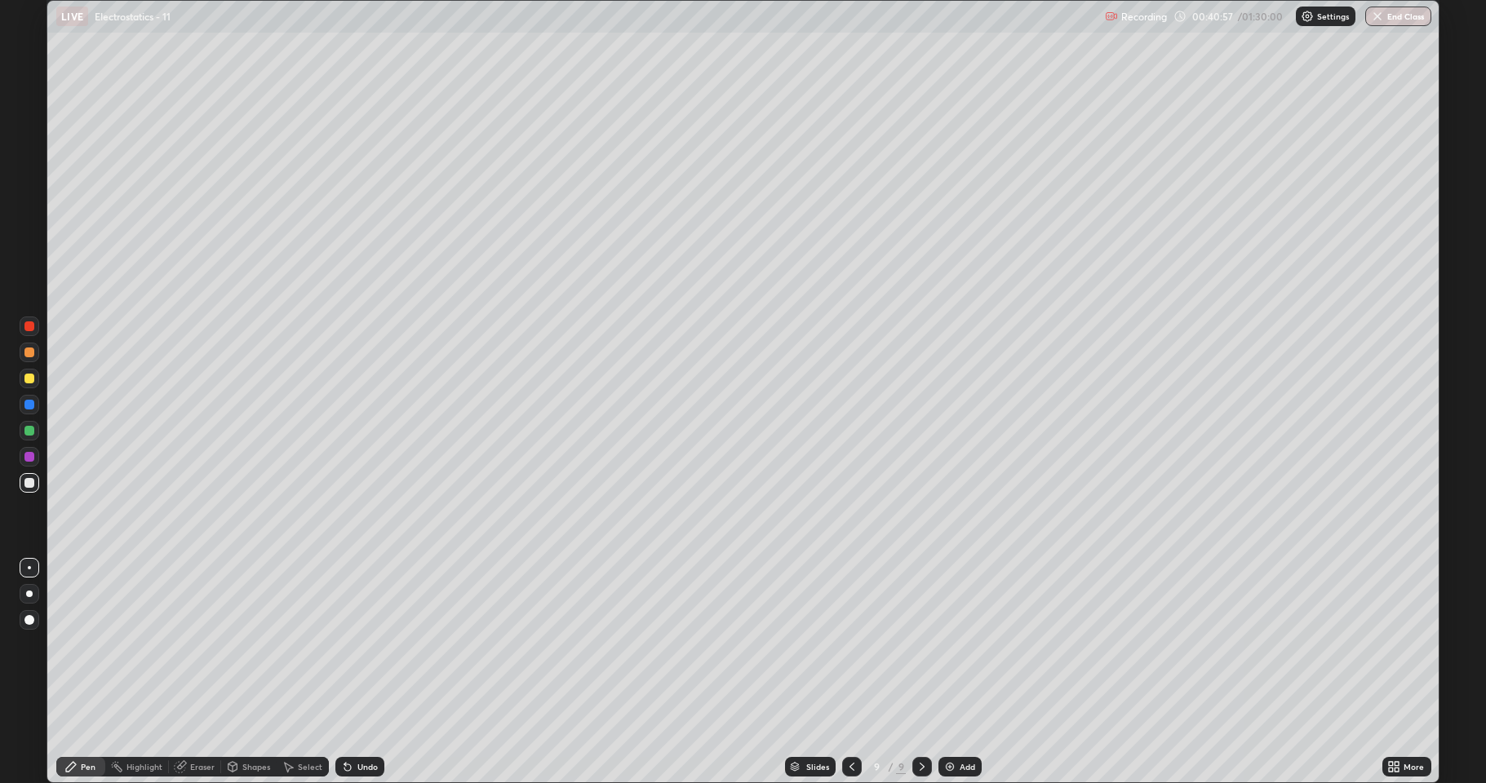
click at [842, 645] on div at bounding box center [852, 767] width 20 height 20
click at [920, 645] on icon at bounding box center [922, 767] width 13 height 13
click at [30, 379] on div at bounding box center [29, 379] width 10 height 10
click at [28, 484] on div at bounding box center [29, 483] width 10 height 10
click at [963, 645] on div "Add" at bounding box center [968, 767] width 16 height 8
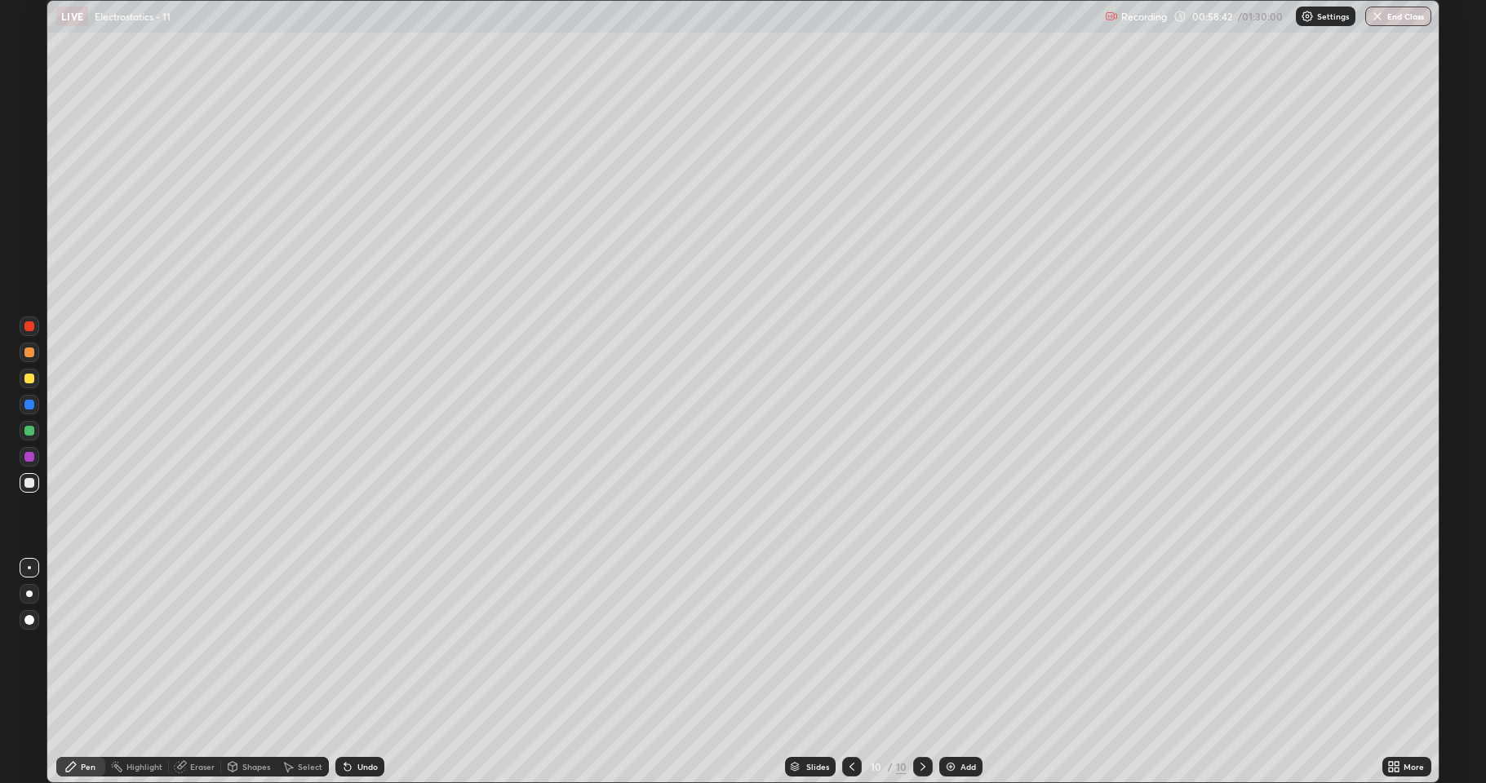
click at [30, 430] on div at bounding box center [29, 431] width 10 height 10
click at [87, 645] on div "Pen" at bounding box center [88, 767] width 15 height 8
click at [33, 486] on div at bounding box center [29, 483] width 10 height 10
click at [28, 379] on div at bounding box center [29, 379] width 10 height 10
click at [29, 401] on div at bounding box center [29, 405] width 10 height 10
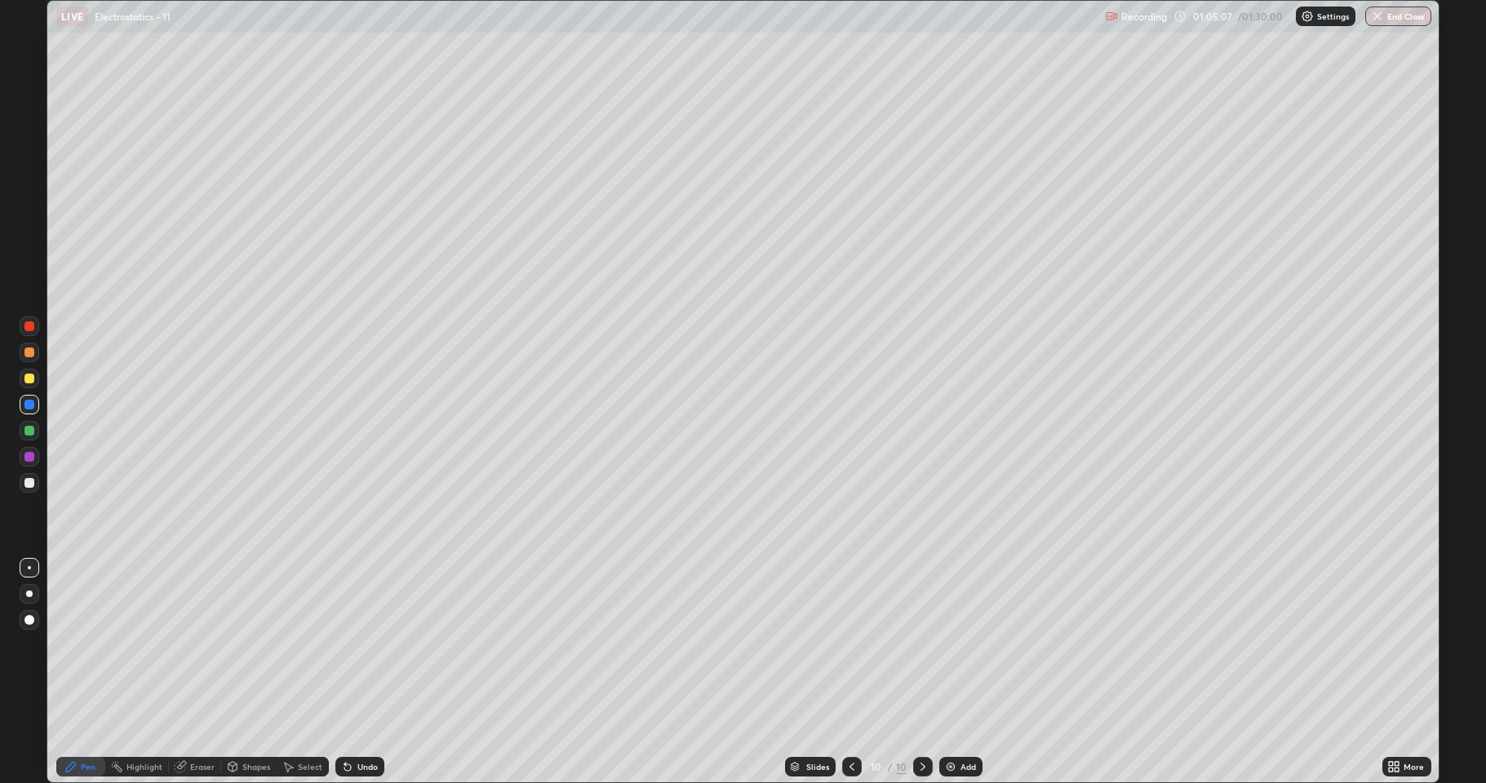
click at [33, 427] on div at bounding box center [29, 431] width 10 height 10
click at [366, 645] on div "Undo" at bounding box center [367, 767] width 20 height 8
click at [362, 645] on div "Undo" at bounding box center [367, 767] width 20 height 8
click at [362, 645] on div "Undo" at bounding box center [359, 767] width 49 height 20
click at [29, 483] on div at bounding box center [29, 483] width 10 height 10
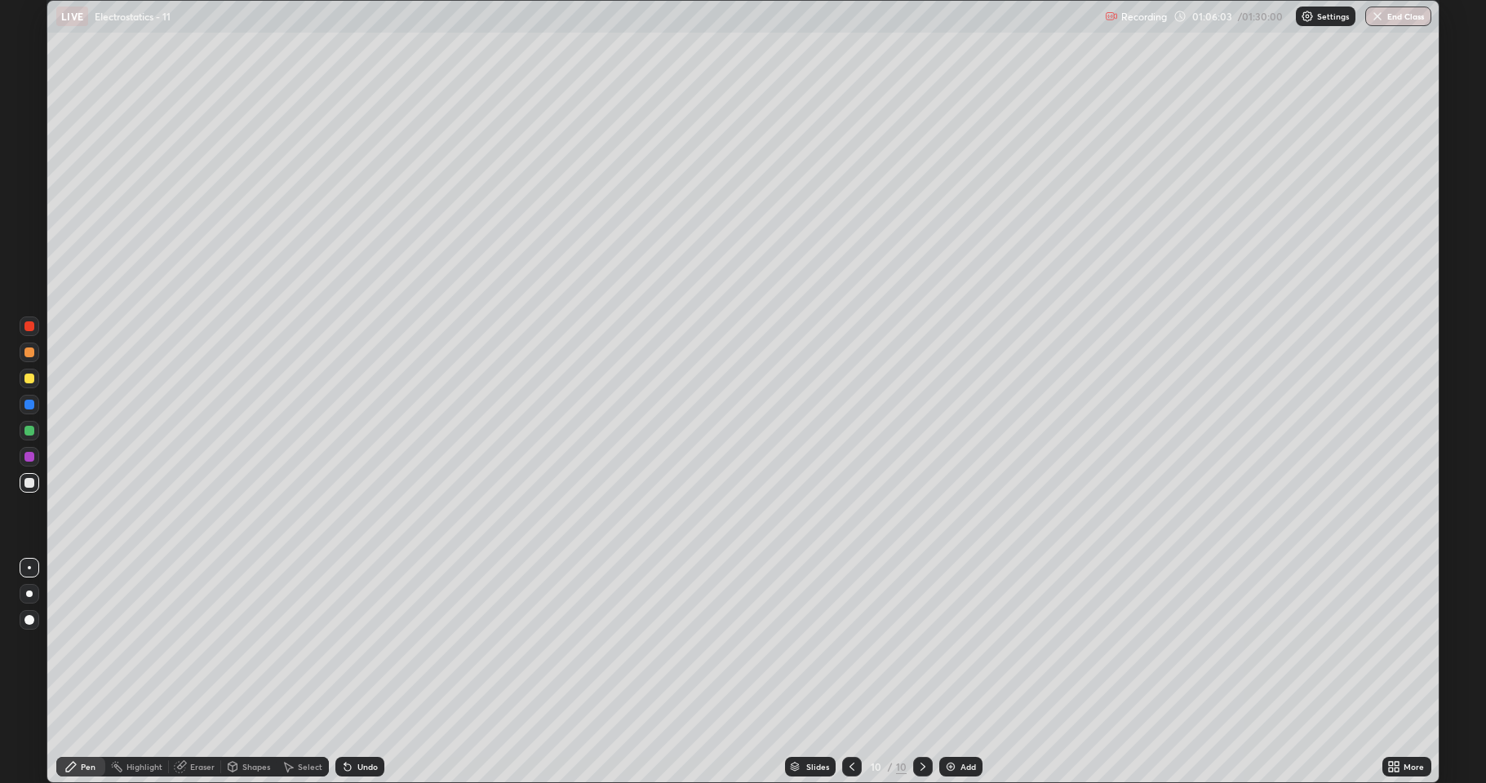
click at [29, 380] on div at bounding box center [29, 379] width 10 height 10
click at [970, 645] on div "Add" at bounding box center [960, 767] width 43 height 20
click at [31, 481] on div at bounding box center [29, 483] width 10 height 10
click at [1413, 15] on button "End Class" at bounding box center [1398, 17] width 66 height 20
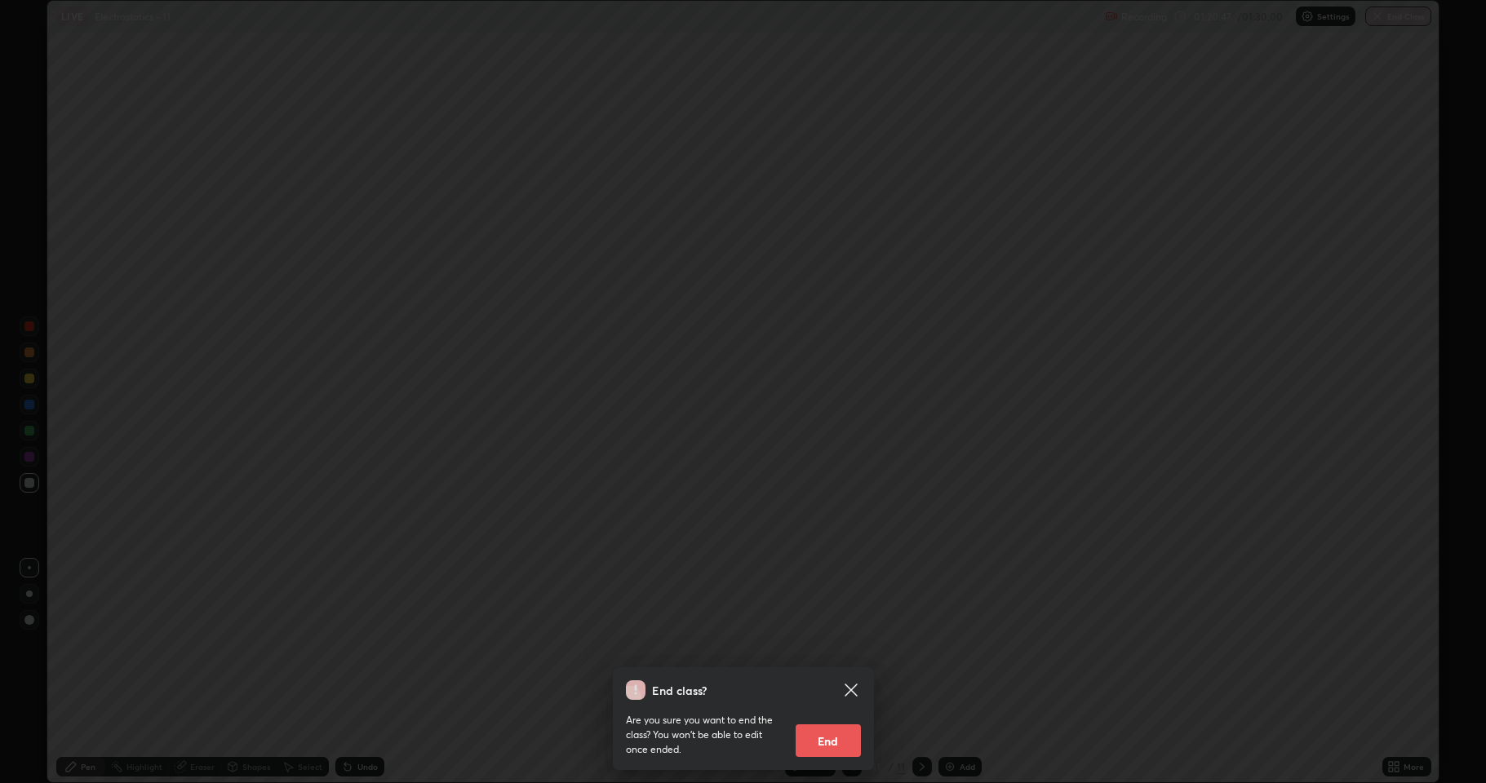
click at [850, 645] on button "End" at bounding box center [828, 741] width 65 height 33
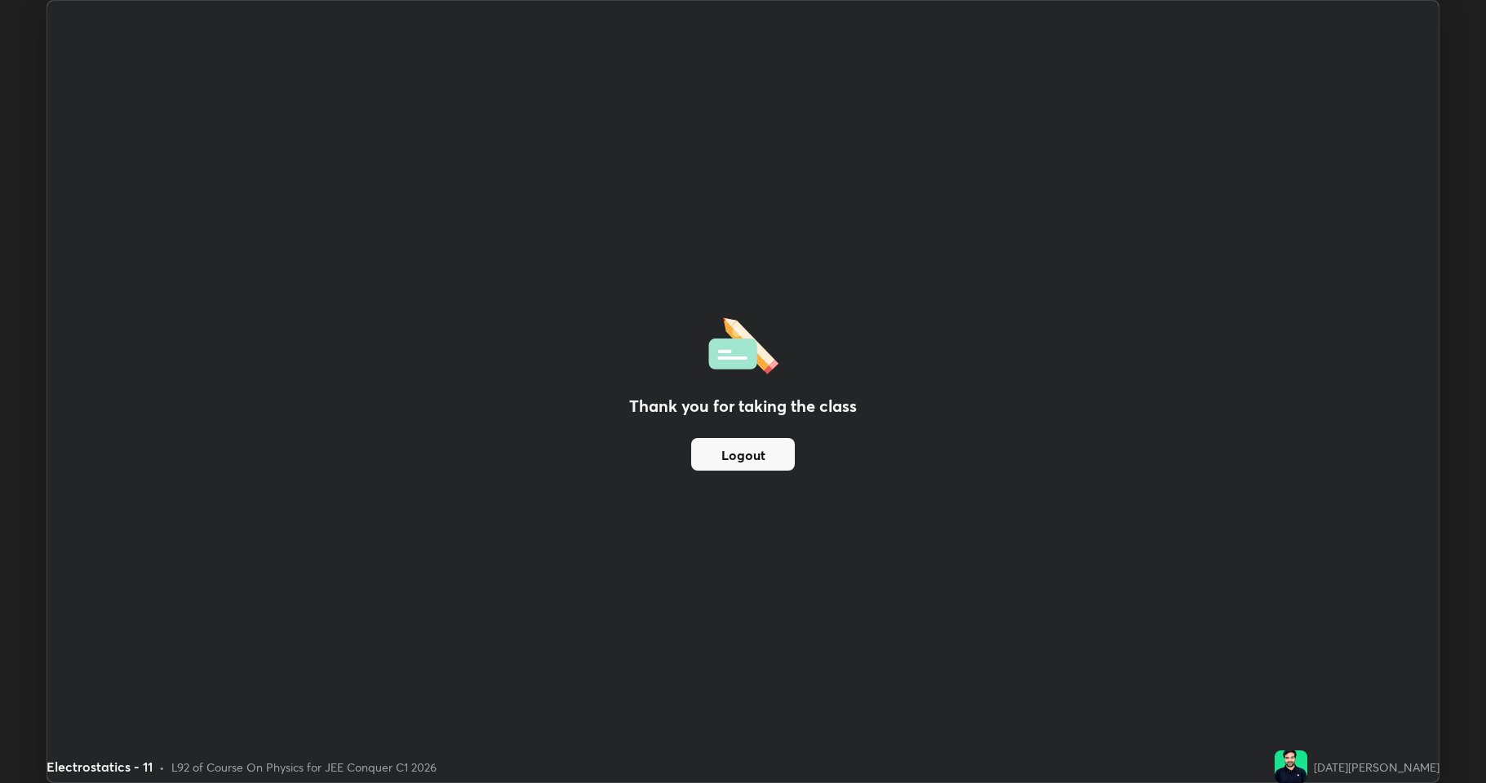
click at [765, 458] on button "Logout" at bounding box center [743, 454] width 104 height 33
